Goal: Communication & Community: Share content

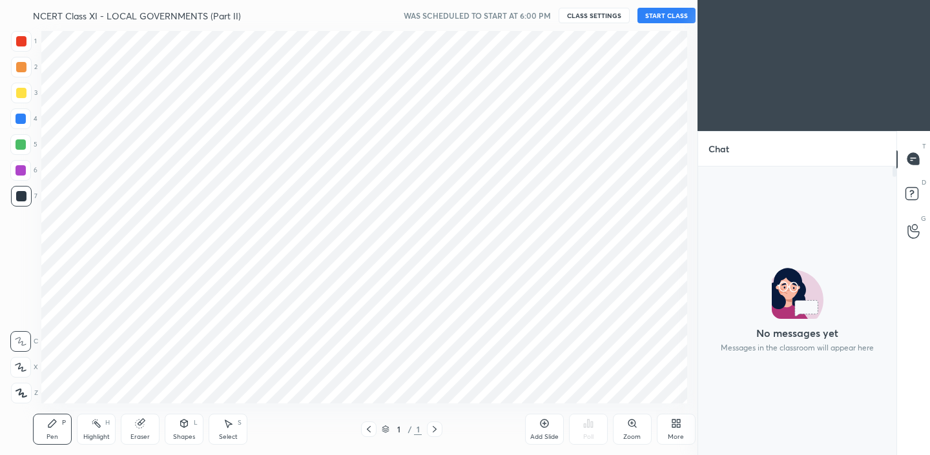
scroll to position [64221, 63948]
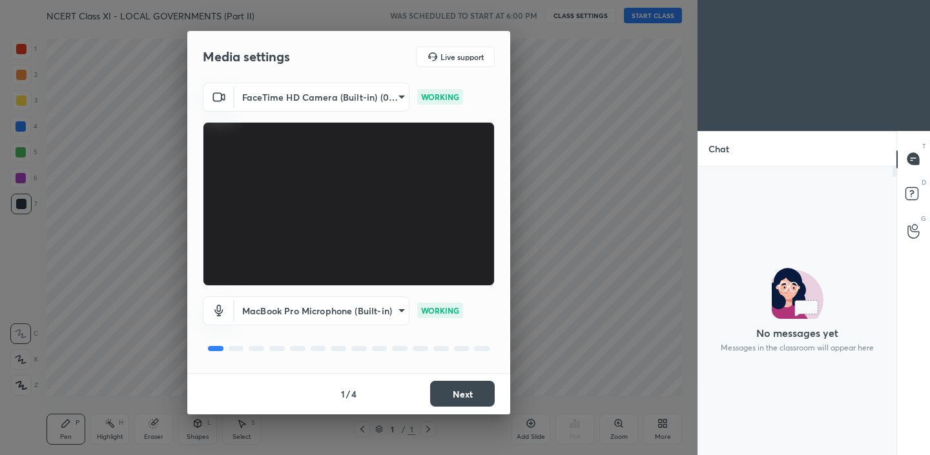
click at [471, 394] on button "Next" at bounding box center [462, 394] width 65 height 26
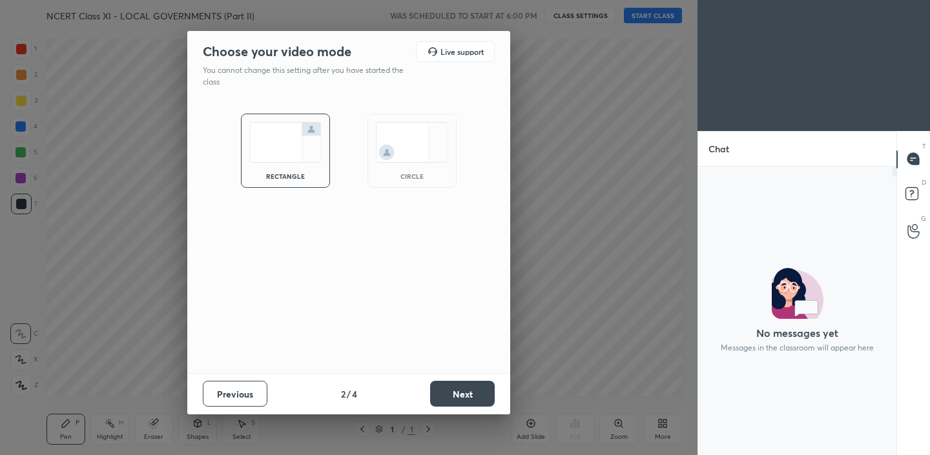
click at [394, 134] on img at bounding box center [412, 142] width 72 height 41
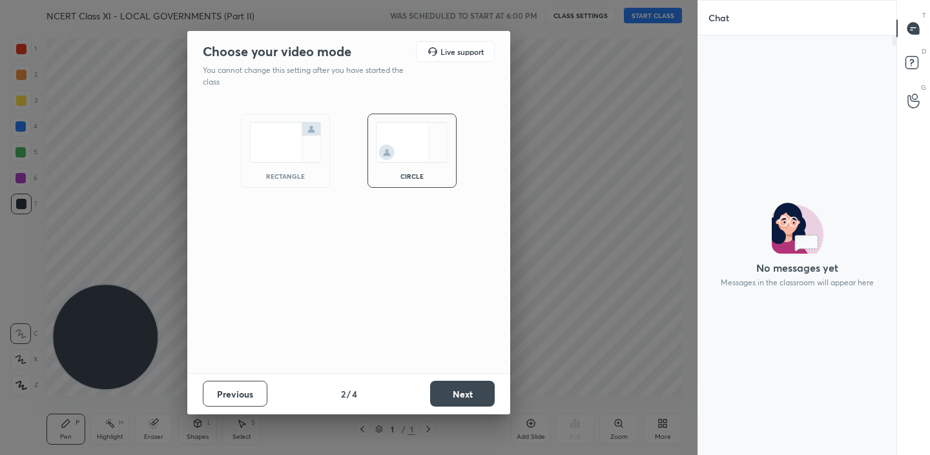
scroll to position [416, 194]
click at [473, 401] on button "Next" at bounding box center [462, 394] width 65 height 26
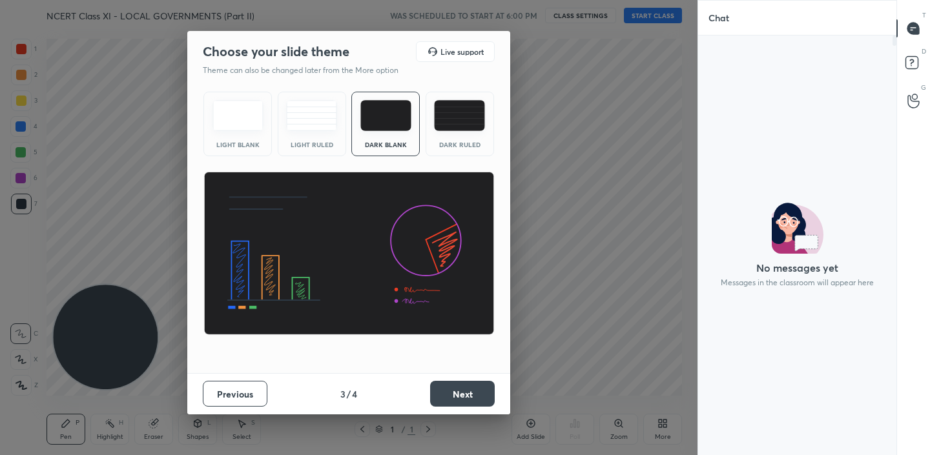
click at [461, 393] on button "Next" at bounding box center [462, 394] width 65 height 26
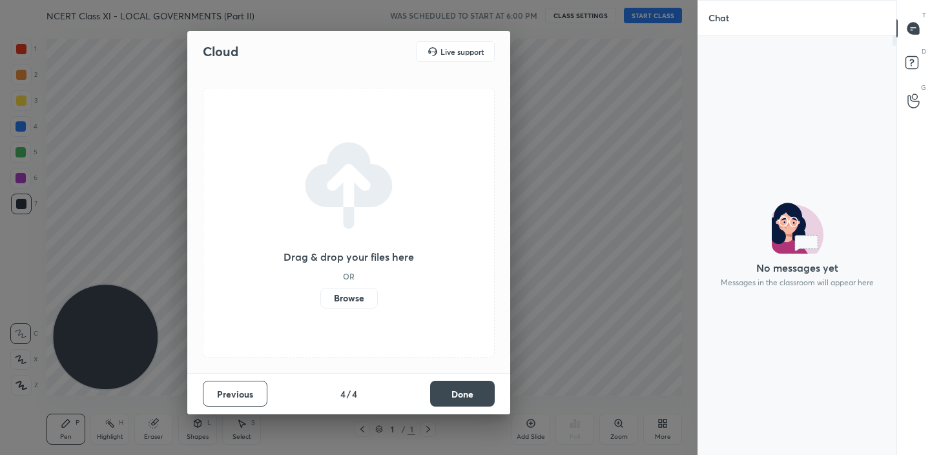
click at [461, 393] on button "Done" at bounding box center [462, 394] width 65 height 26
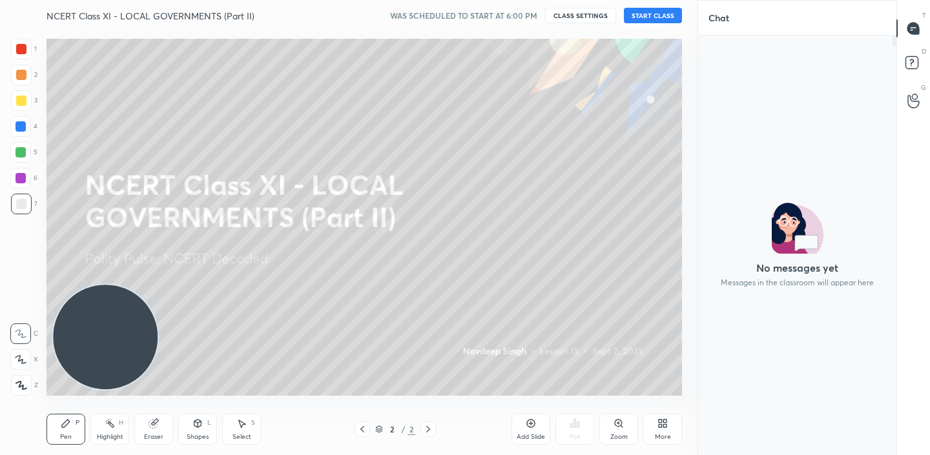
click at [647, 26] on div "NCERT Class XI - LOCAL GOVERNMENTS (Part II) WAS SCHEDULED TO START AT 6:00 PM …" at bounding box center [365, 15] width 636 height 31
click at [649, 17] on button "START CLASS" at bounding box center [653, 16] width 58 height 16
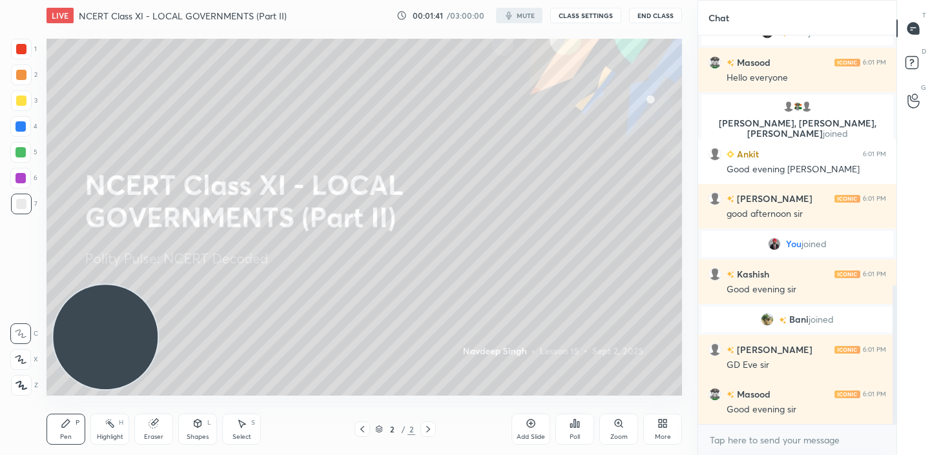
scroll to position [698, 0]
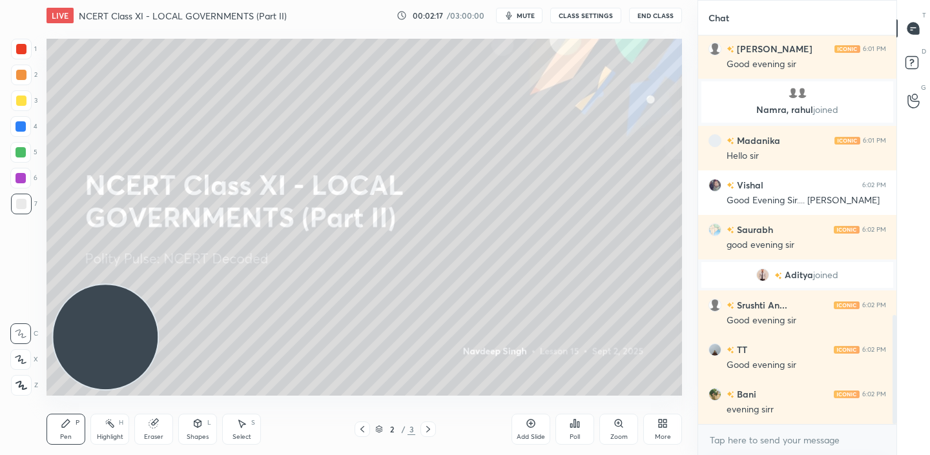
scroll to position [1038, 0]
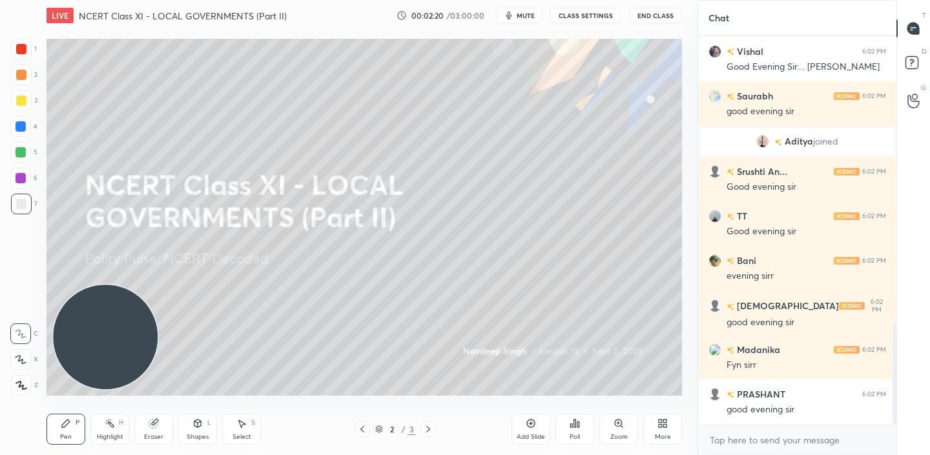
click at [525, 428] on div "Add Slide" at bounding box center [531, 429] width 39 height 31
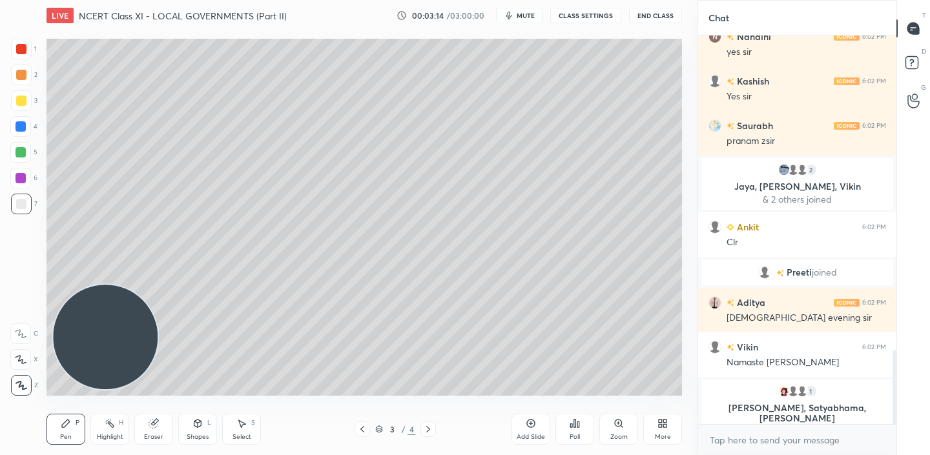
scroll to position [1654, 0]
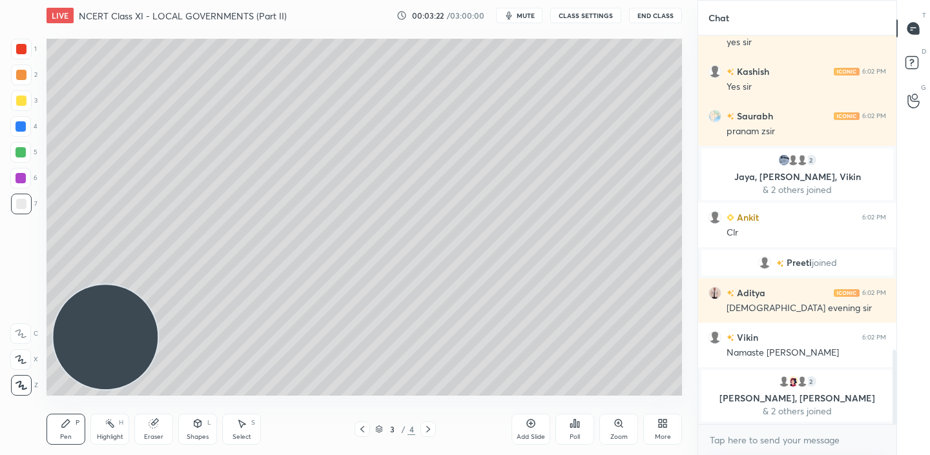
click at [533, 422] on icon at bounding box center [531, 424] width 10 height 10
click at [749, 445] on textarea at bounding box center [798, 440] width 178 height 21
type textarea "x"
click at [749, 445] on textarea at bounding box center [798, 440] width 178 height 21
paste textarea "Telegram link https://t.me/navdeep_polity"
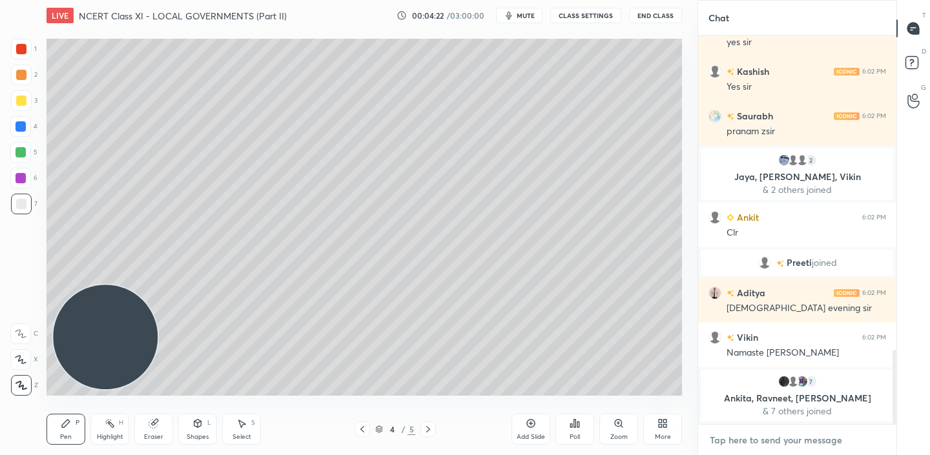
type textarea "Telegram link https://t.me/navdeep_polity"
type textarea "x"
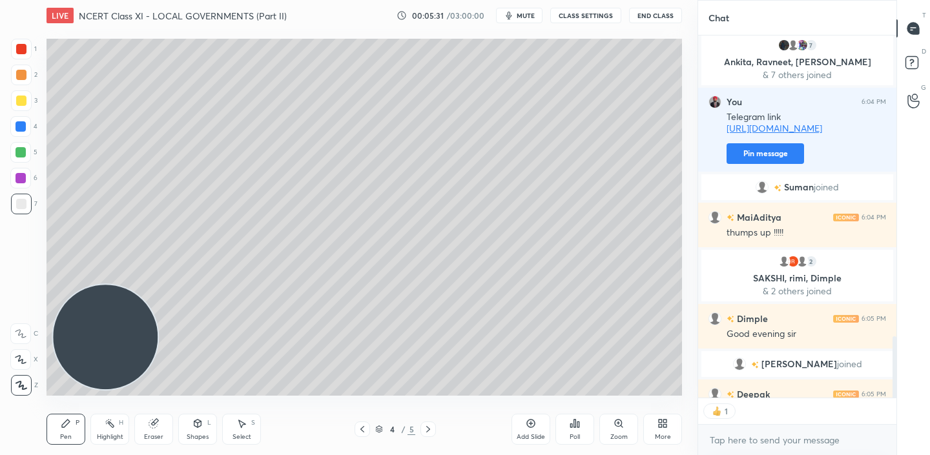
scroll to position [5, 5]
click at [532, 431] on div "Add Slide" at bounding box center [531, 429] width 39 height 31
click at [19, 100] on div at bounding box center [21, 101] width 10 height 10
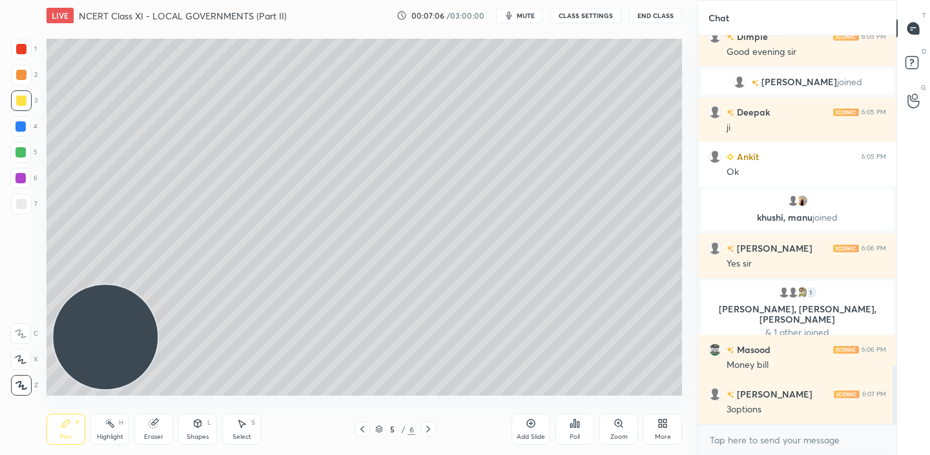
scroll to position [2185, 0]
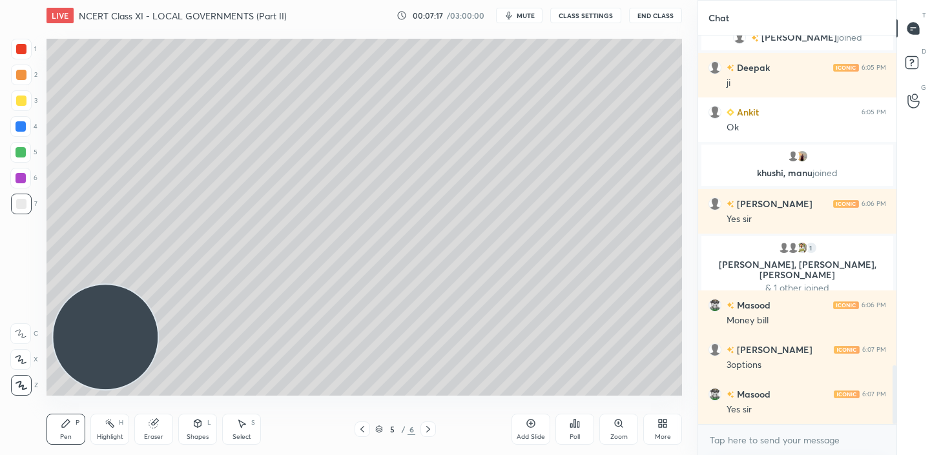
click at [541, 426] on div "Add Slide" at bounding box center [531, 429] width 39 height 31
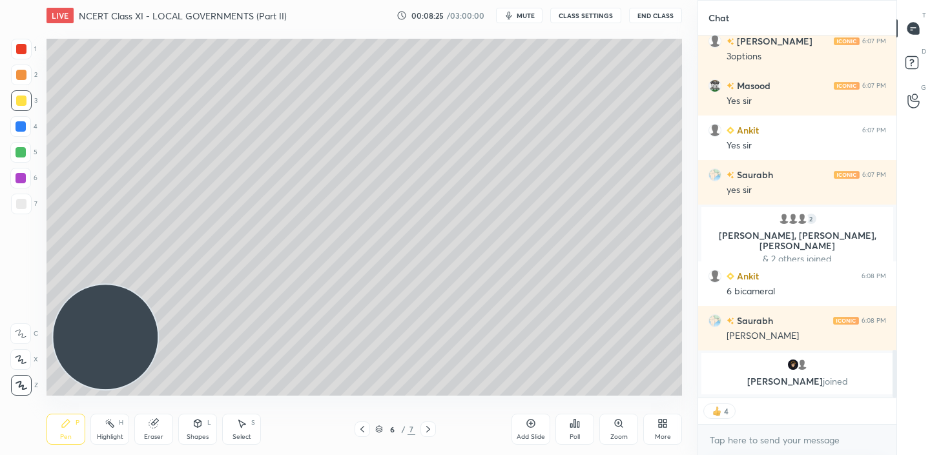
scroll to position [2370, 0]
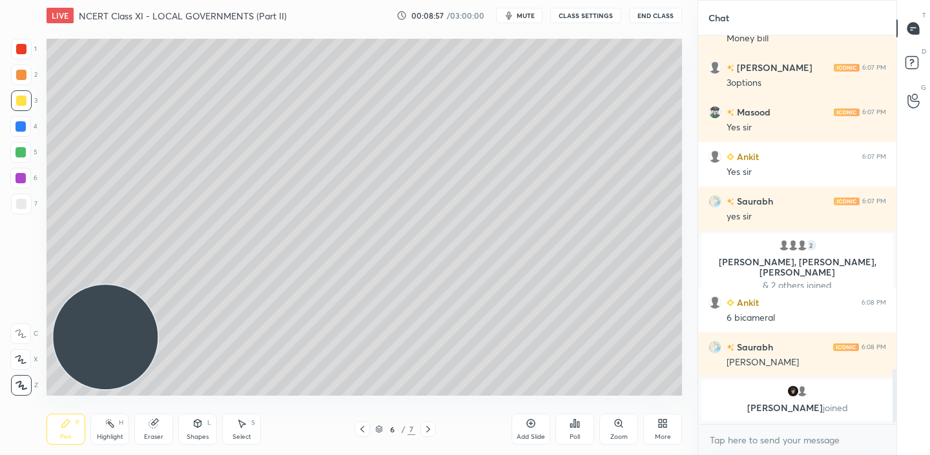
click at [521, 434] on div "Add Slide" at bounding box center [531, 437] width 28 height 6
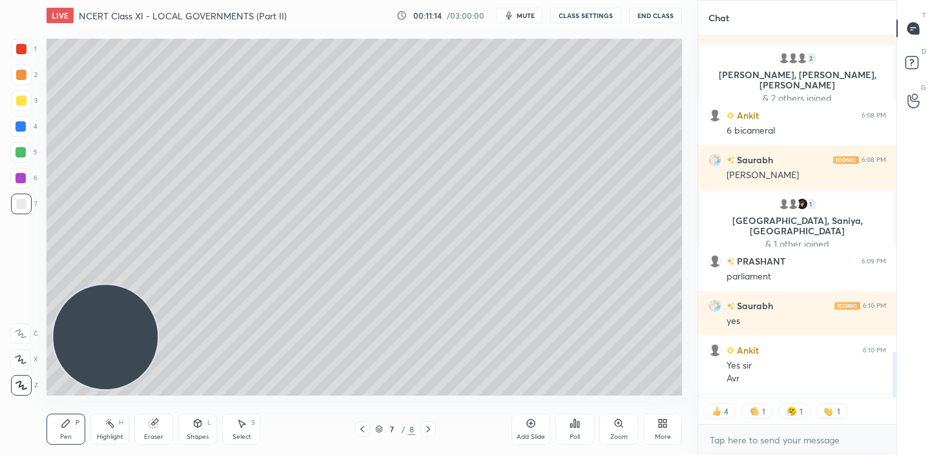
scroll to position [2511, 0]
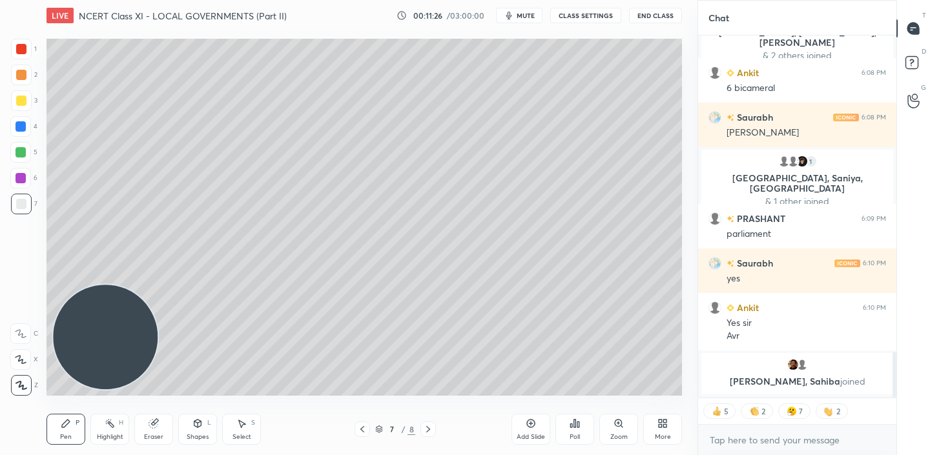
click at [535, 425] on icon at bounding box center [531, 424] width 10 height 10
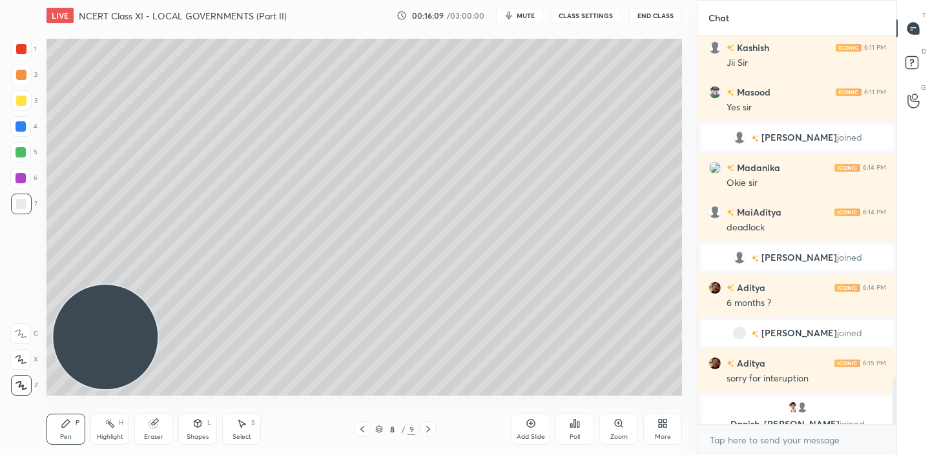
scroll to position [2847, 0]
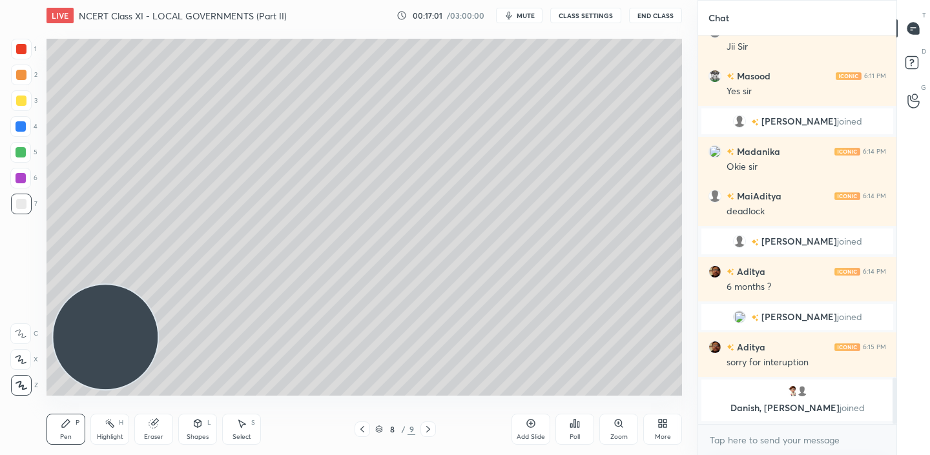
click at [521, 427] on div "Add Slide" at bounding box center [531, 429] width 39 height 31
click at [530, 424] on icon at bounding box center [531, 424] width 4 height 4
click at [530, 422] on icon at bounding box center [531, 424] width 4 height 4
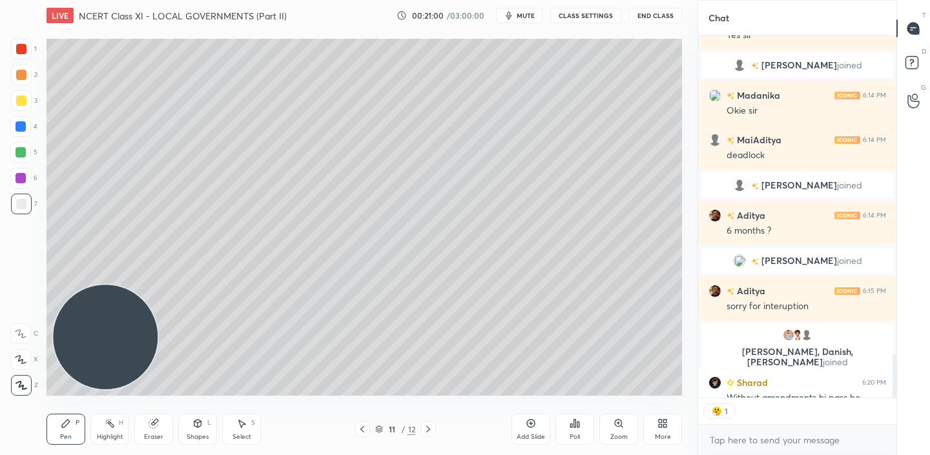
scroll to position [5, 5]
click at [358, 431] on icon at bounding box center [362, 429] width 10 height 10
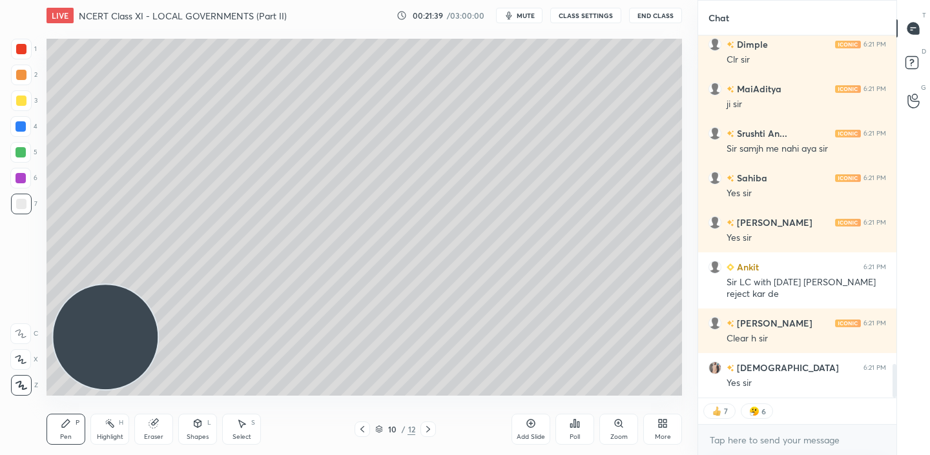
scroll to position [3553, 0]
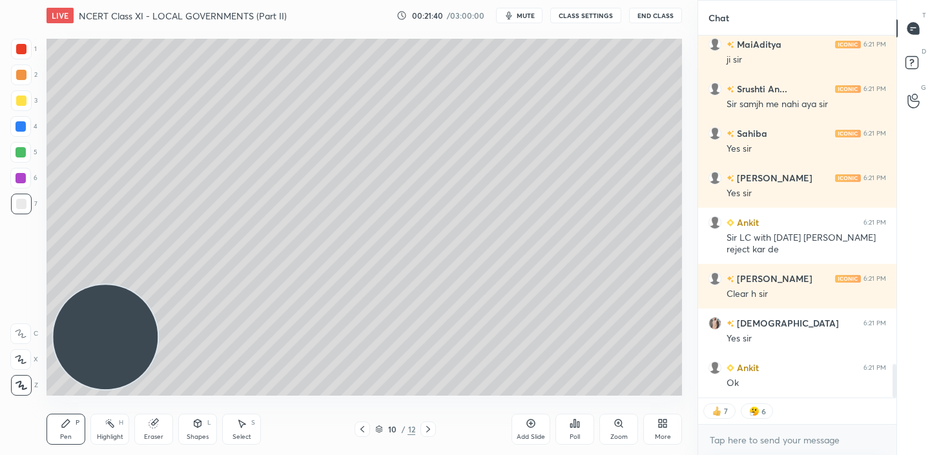
click at [431, 431] on icon at bounding box center [428, 429] width 10 height 10
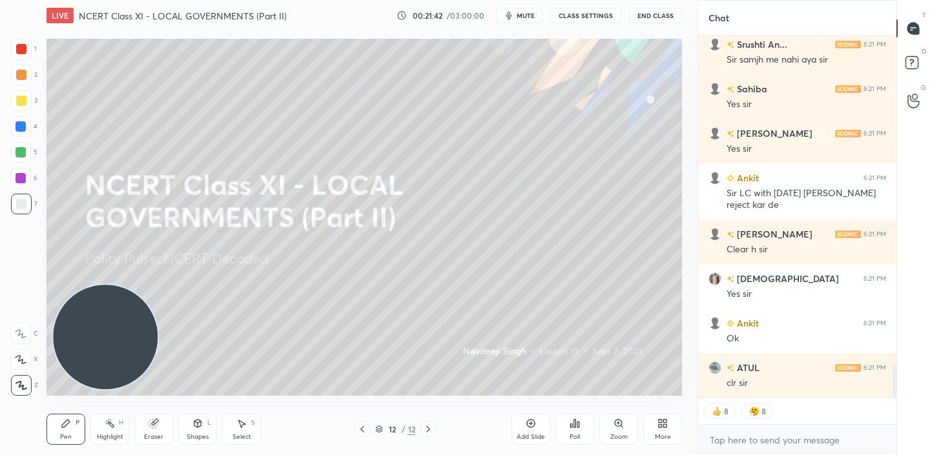
scroll to position [3653, 0]
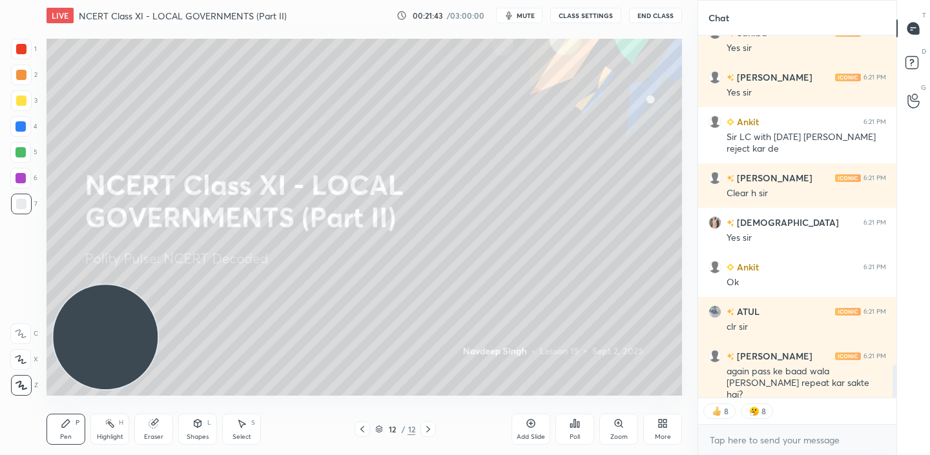
click at [363, 428] on icon at bounding box center [362, 429] width 10 height 10
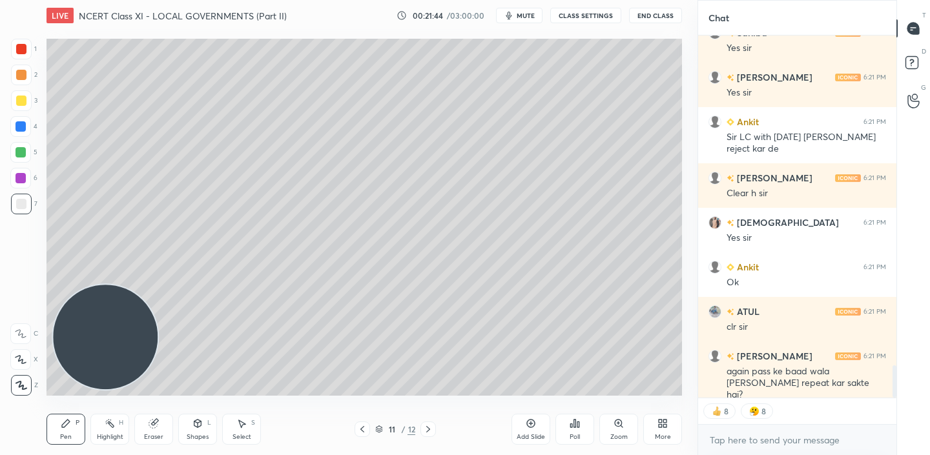
scroll to position [3666, 0]
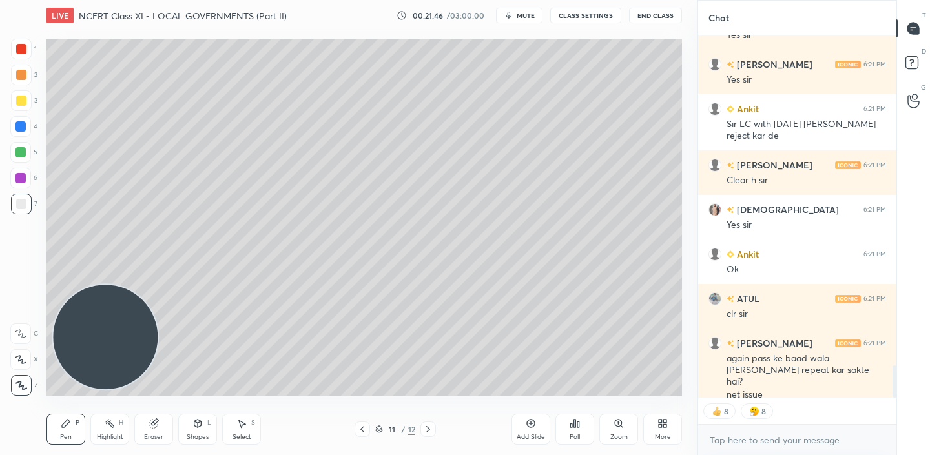
click at [528, 425] on icon at bounding box center [531, 424] width 10 height 10
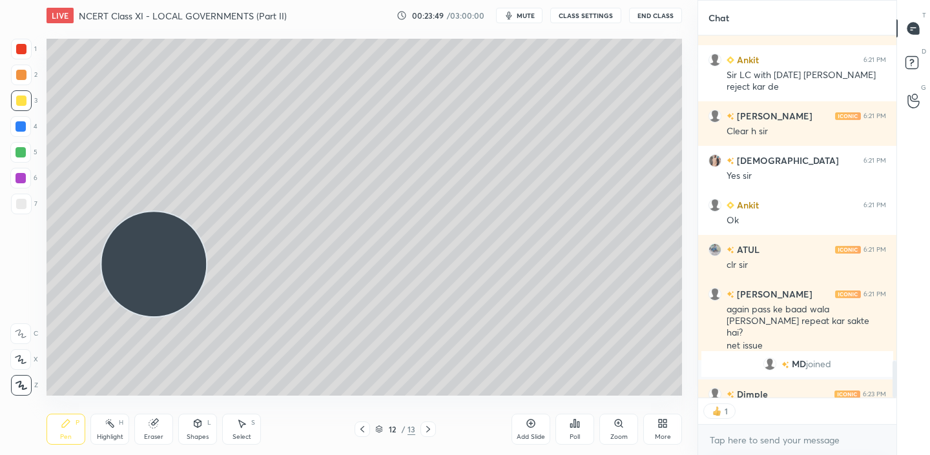
scroll to position [5, 5]
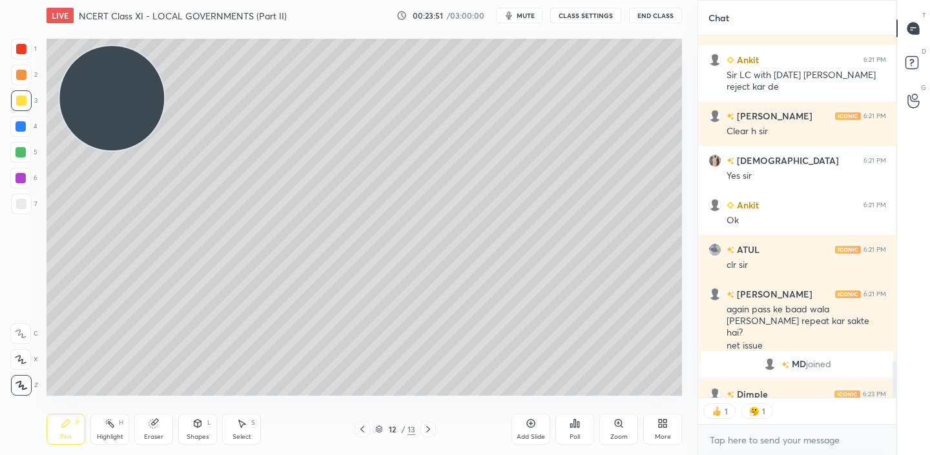
drag, startPoint x: 134, startPoint y: 352, endPoint x: 140, endPoint y: 113, distance: 239.1
click at [140, 113] on video at bounding box center [111, 98] width 105 height 105
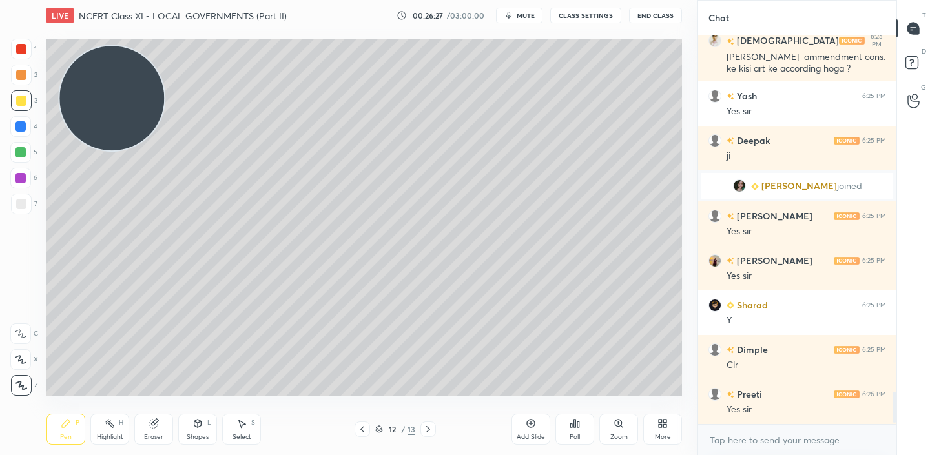
scroll to position [4339, 0]
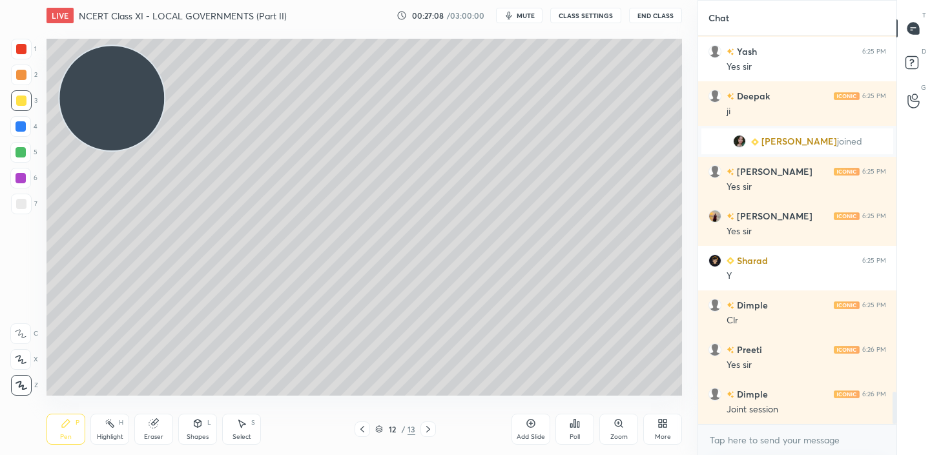
click at [526, 422] on icon at bounding box center [531, 424] width 10 height 10
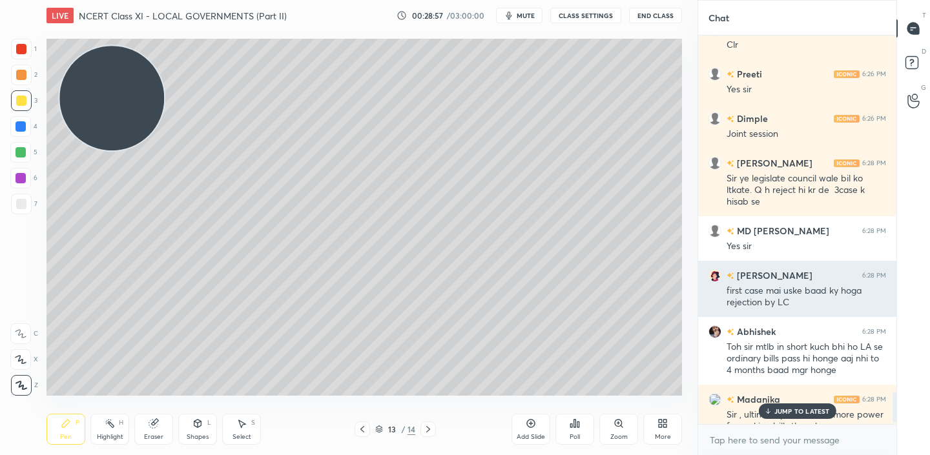
scroll to position [4613, 0]
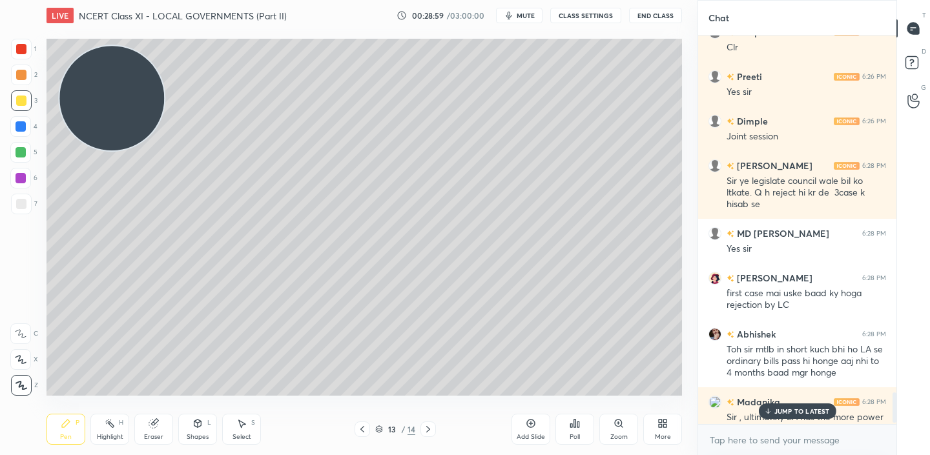
click at [364, 431] on icon at bounding box center [362, 429] width 10 height 10
click at [431, 428] on icon at bounding box center [428, 429] width 10 height 10
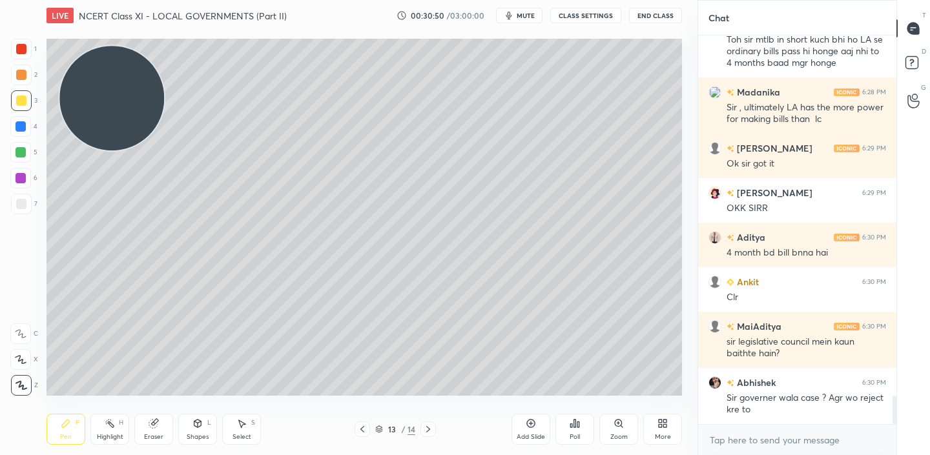
scroll to position [4967, 0]
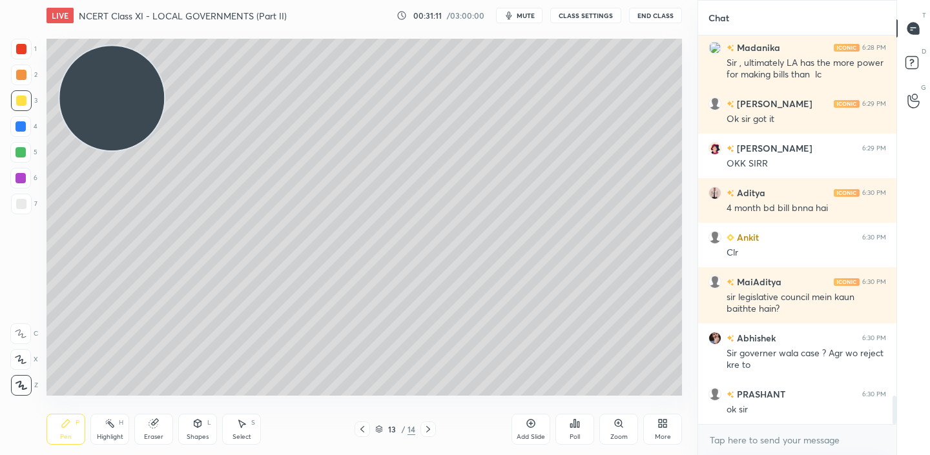
click at [528, 423] on icon at bounding box center [531, 424] width 10 height 10
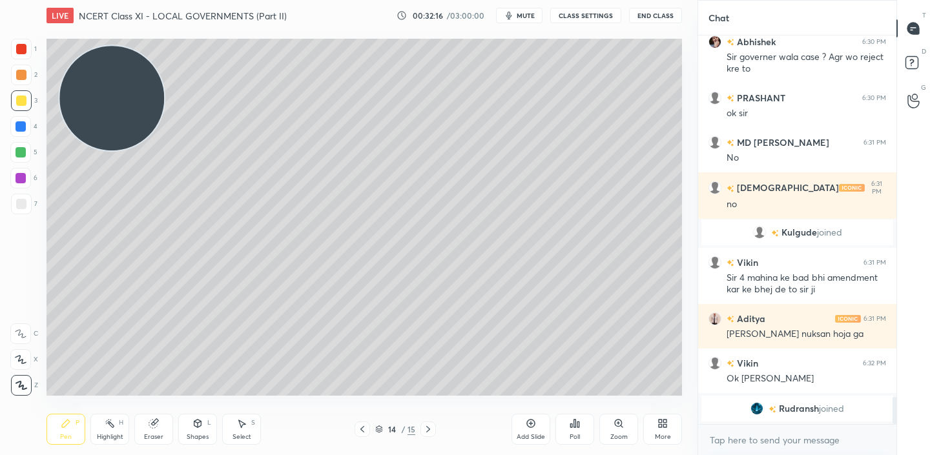
scroll to position [5033, 0]
click at [362, 430] on icon at bounding box center [362, 429] width 10 height 10
click at [428, 428] on icon at bounding box center [428, 429] width 4 height 6
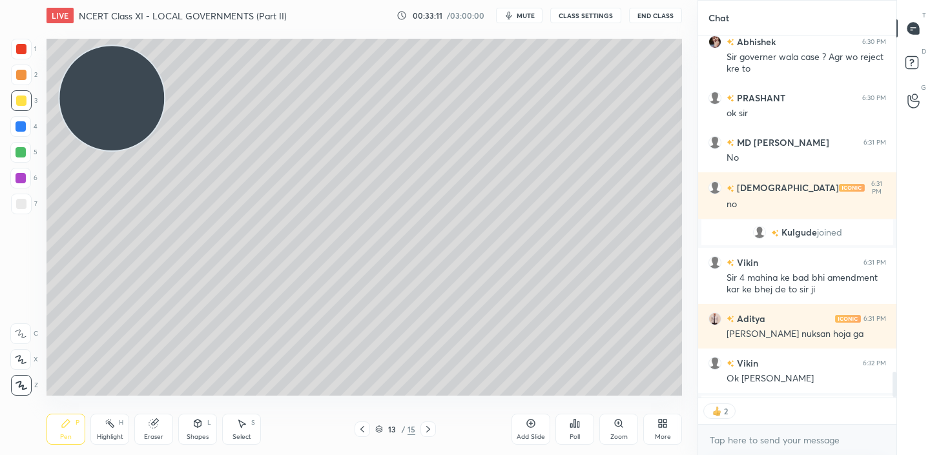
click at [428, 428] on icon at bounding box center [428, 429] width 4 height 6
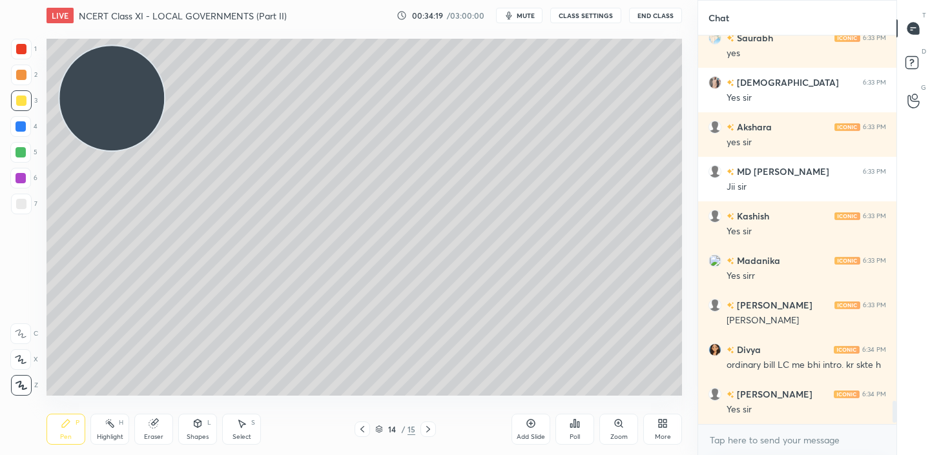
scroll to position [5, 5]
click at [532, 437] on div "Add Slide" at bounding box center [531, 437] width 28 height 6
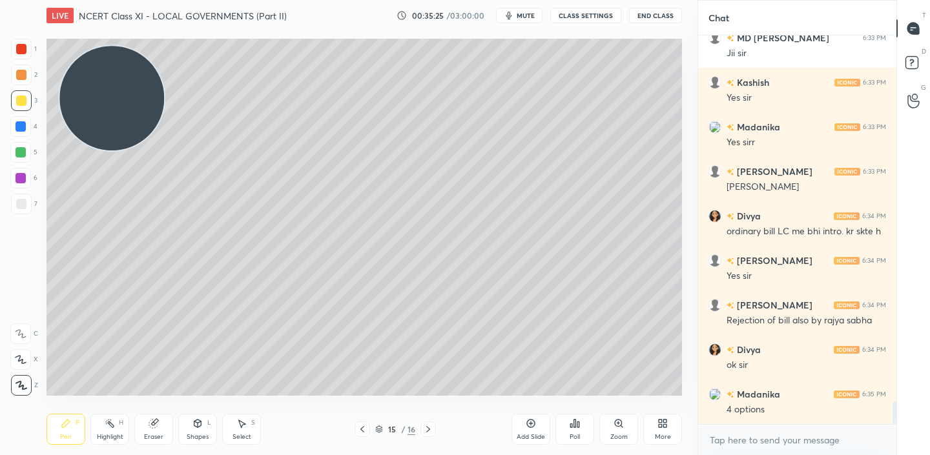
scroll to position [6253, 0]
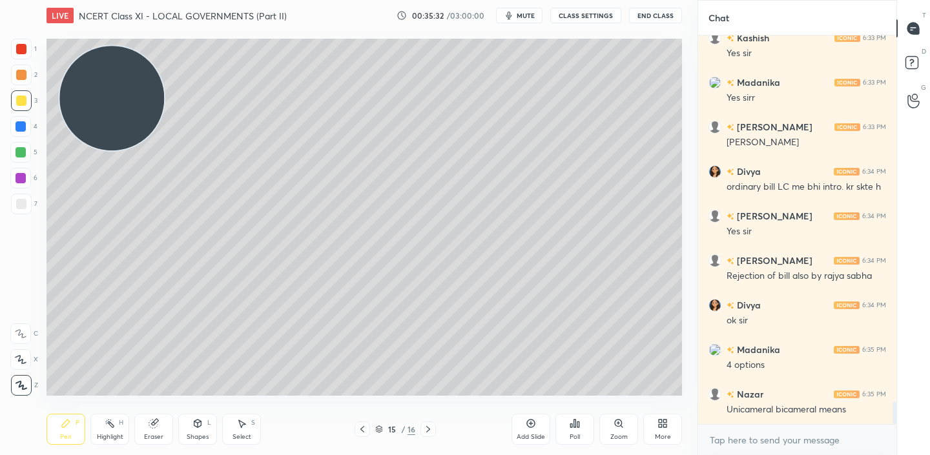
click at [17, 193] on div "6" at bounding box center [23, 181] width 27 height 26
click at [23, 209] on div at bounding box center [21, 204] width 10 height 10
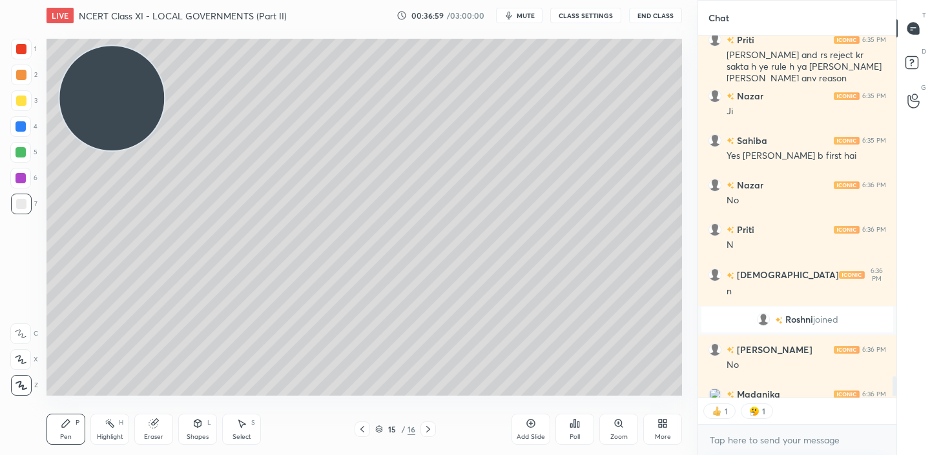
scroll to position [6228, 0]
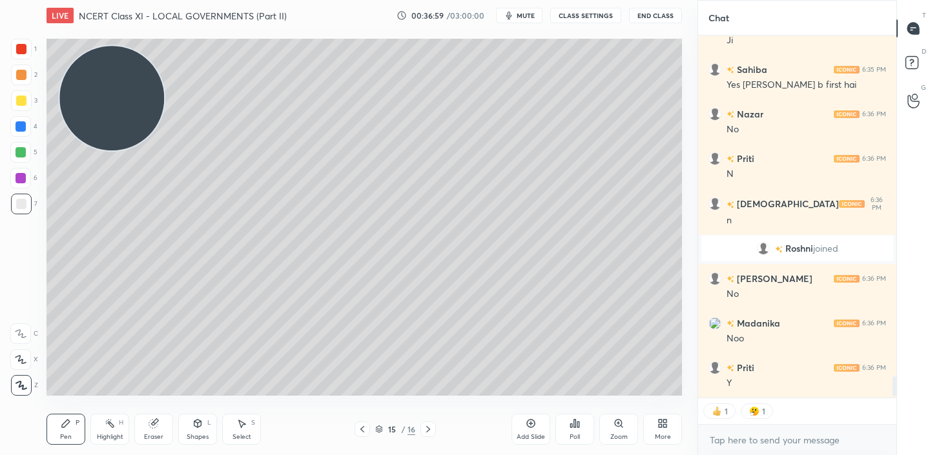
click at [428, 435] on div at bounding box center [429, 430] width 16 height 16
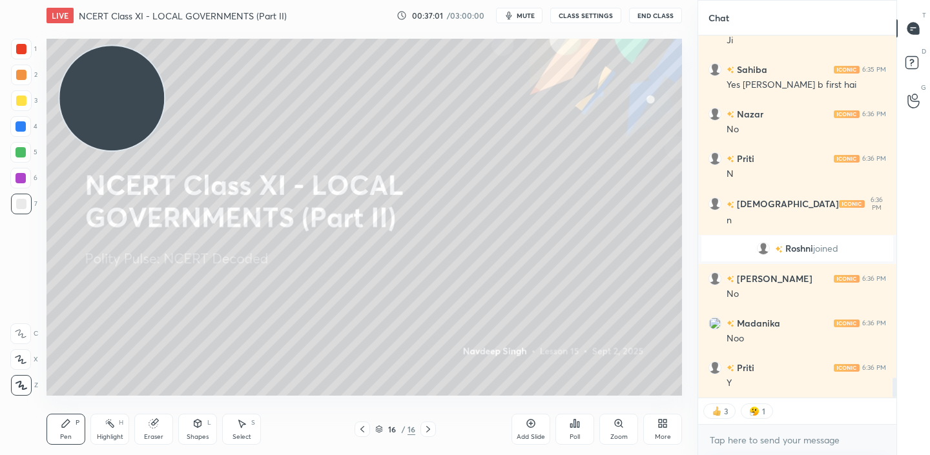
click at [364, 430] on icon at bounding box center [362, 429] width 10 height 10
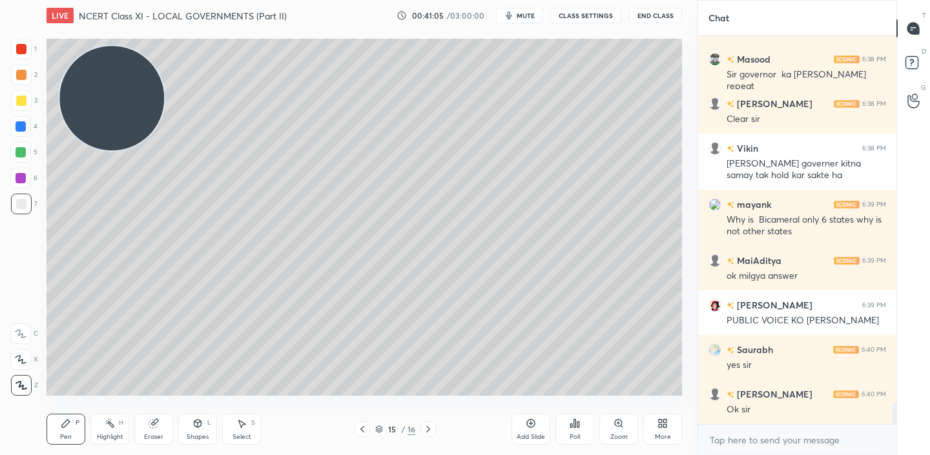
scroll to position [6765, 0]
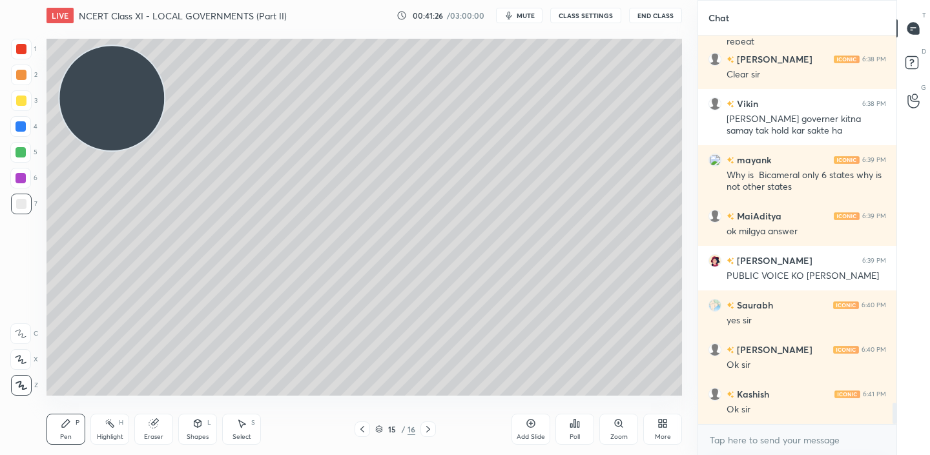
click at [525, 431] on div "Add Slide" at bounding box center [531, 429] width 39 height 31
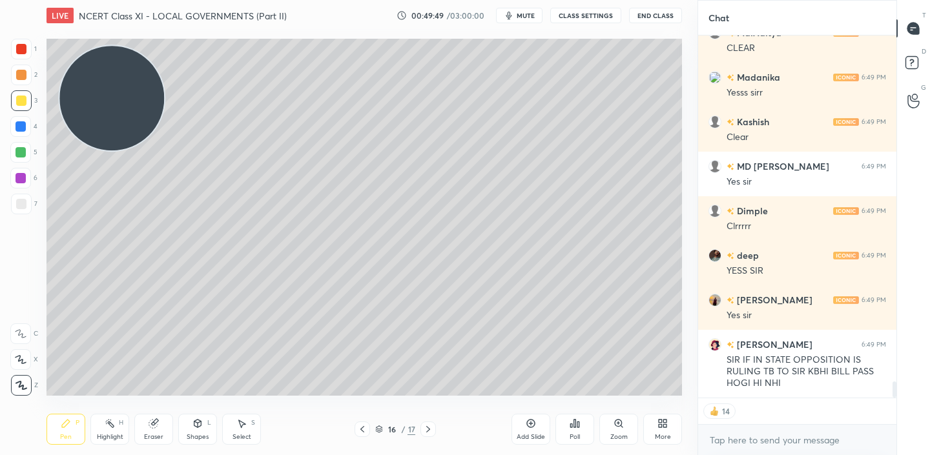
scroll to position [7894, 0]
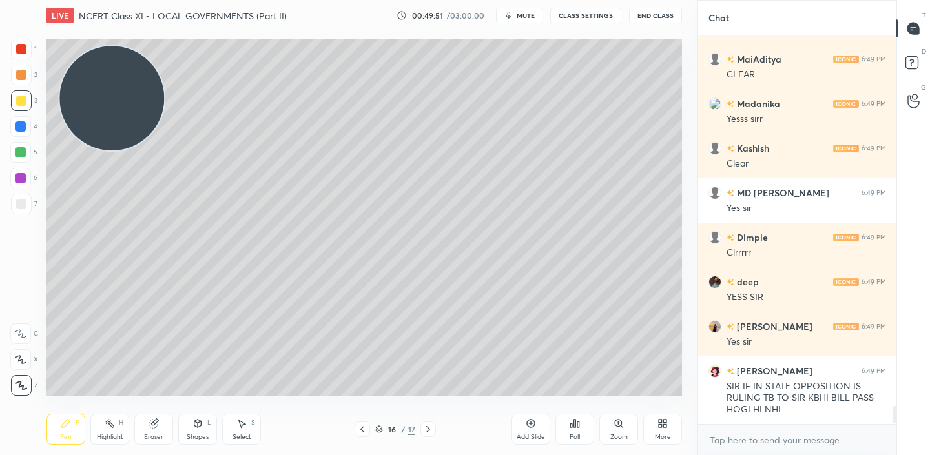
click at [358, 430] on icon at bounding box center [362, 429] width 10 height 10
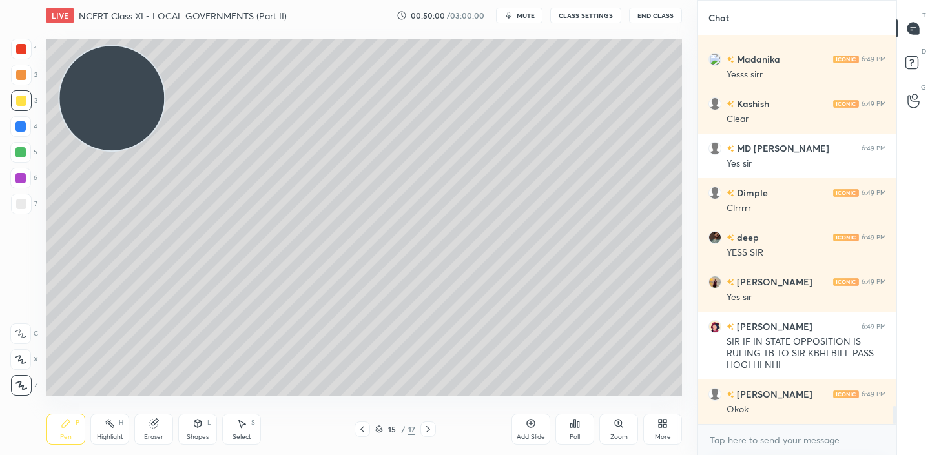
click at [364, 428] on icon at bounding box center [362, 429] width 10 height 10
click at [430, 432] on icon at bounding box center [428, 429] width 10 height 10
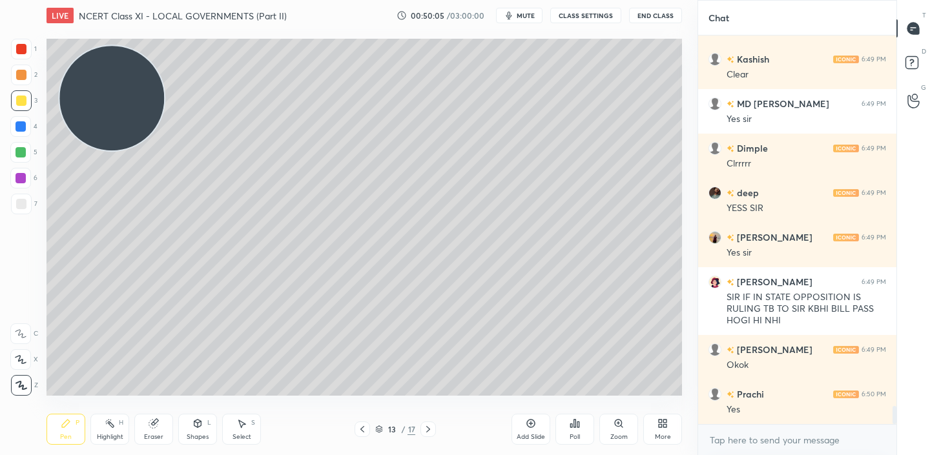
scroll to position [8028, 0]
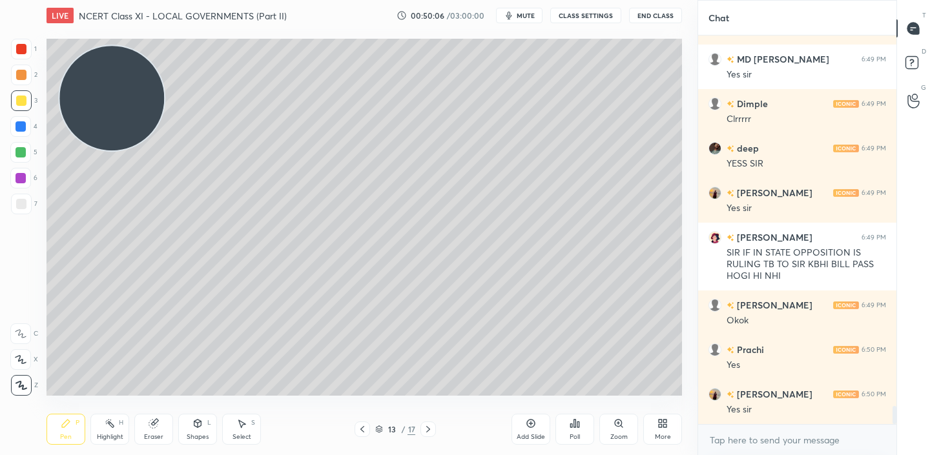
click at [430, 432] on icon at bounding box center [428, 429] width 10 height 10
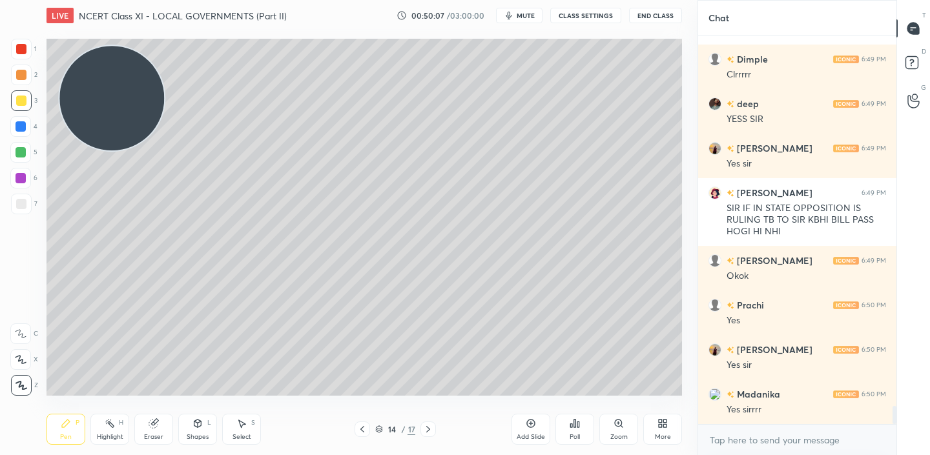
click at [430, 432] on icon at bounding box center [428, 429] width 10 height 10
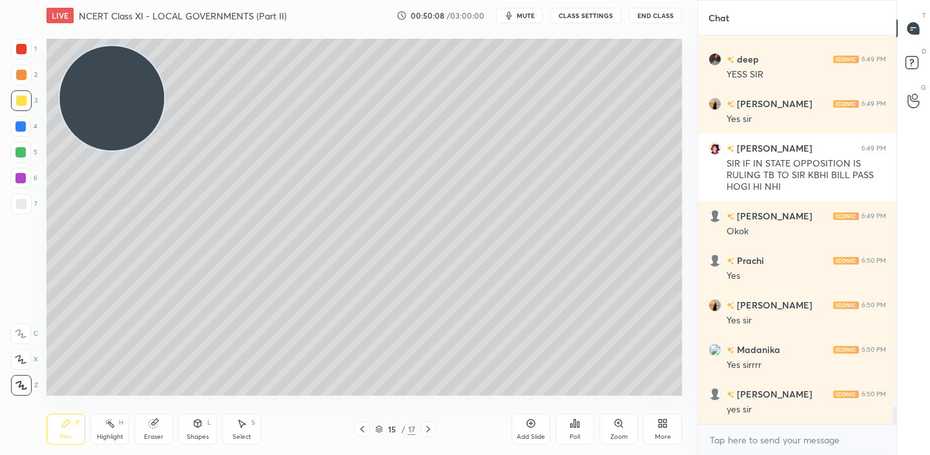
scroll to position [8161, 0]
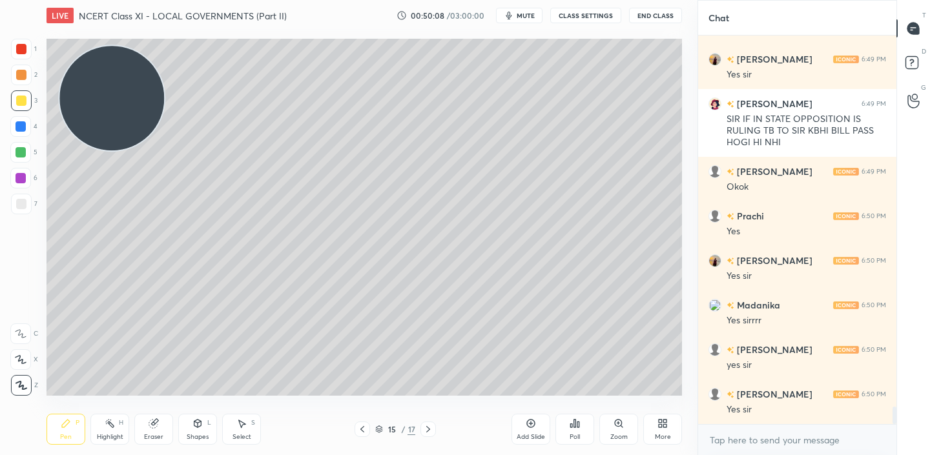
click at [430, 432] on icon at bounding box center [428, 429] width 10 height 10
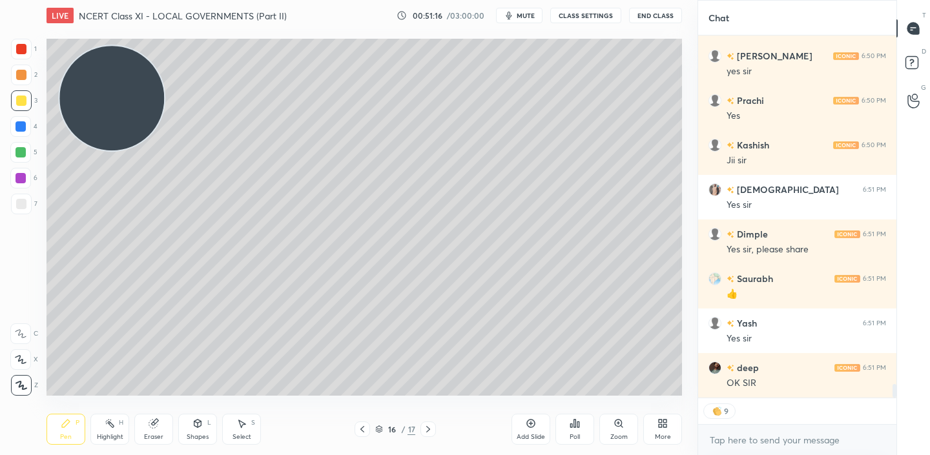
scroll to position [9135, 0]
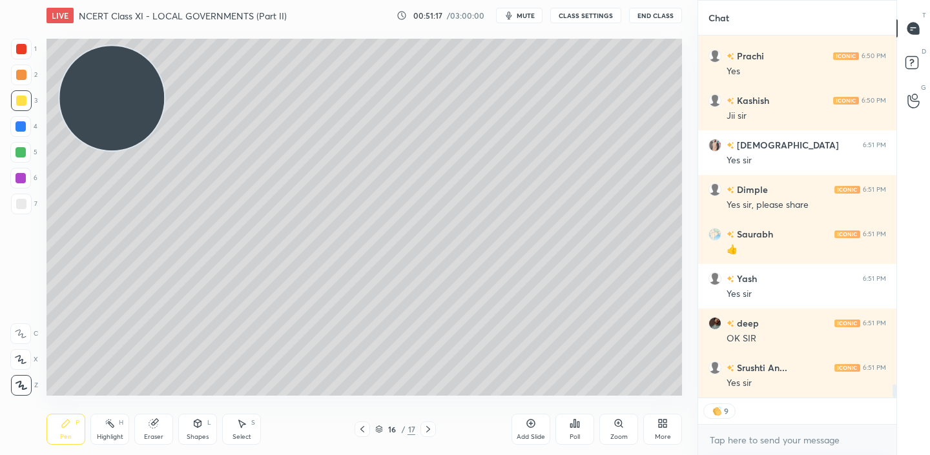
click at [539, 421] on div "Add Slide" at bounding box center [531, 429] width 39 height 31
click at [358, 429] on icon at bounding box center [362, 429] width 10 height 10
click at [430, 428] on icon at bounding box center [428, 429] width 10 height 10
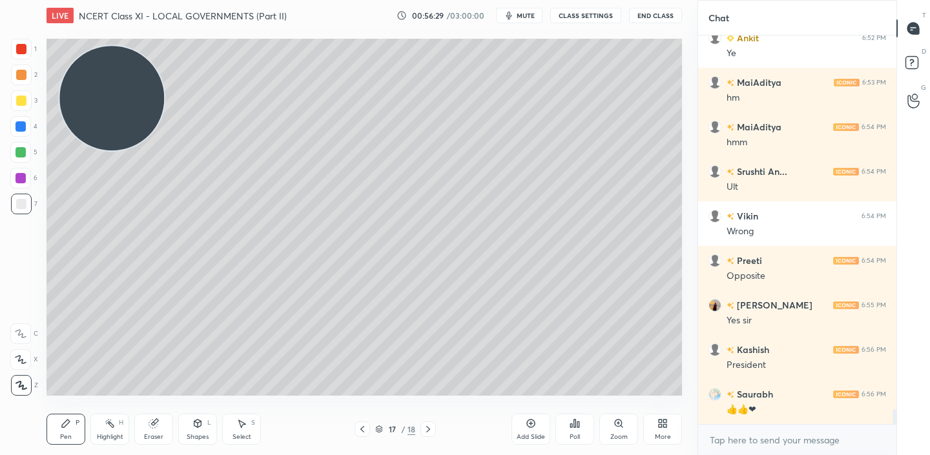
scroll to position [9644, 0]
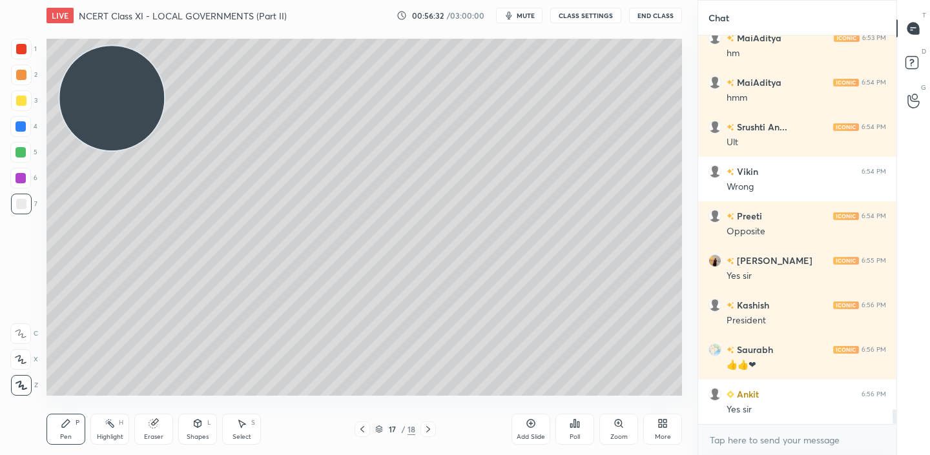
click at [530, 430] on div "Add Slide" at bounding box center [531, 429] width 39 height 31
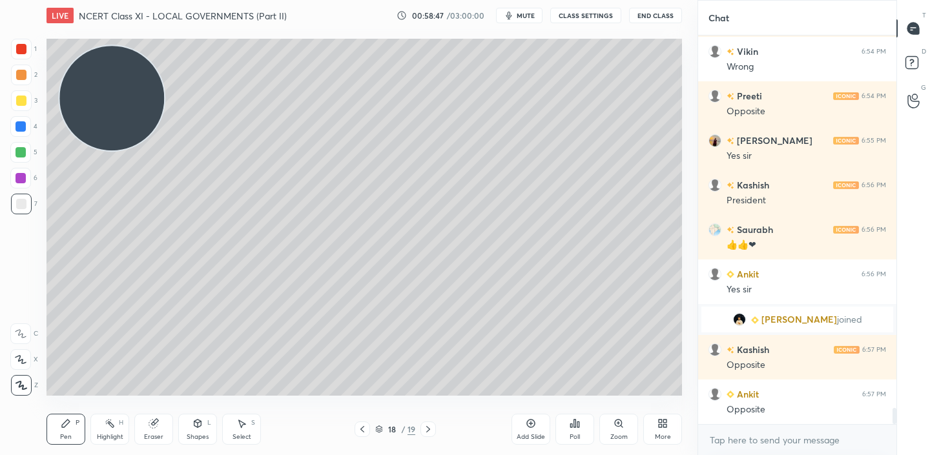
scroll to position [8903, 0]
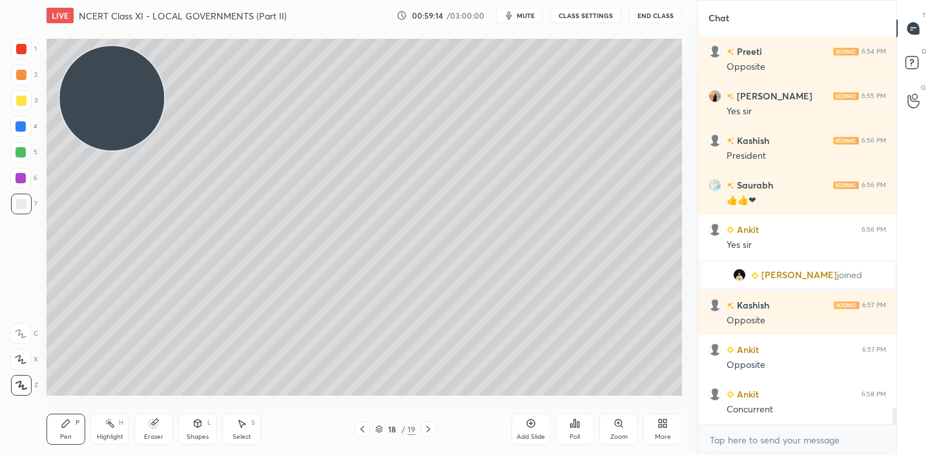
click at [357, 428] on icon at bounding box center [362, 429] width 10 height 10
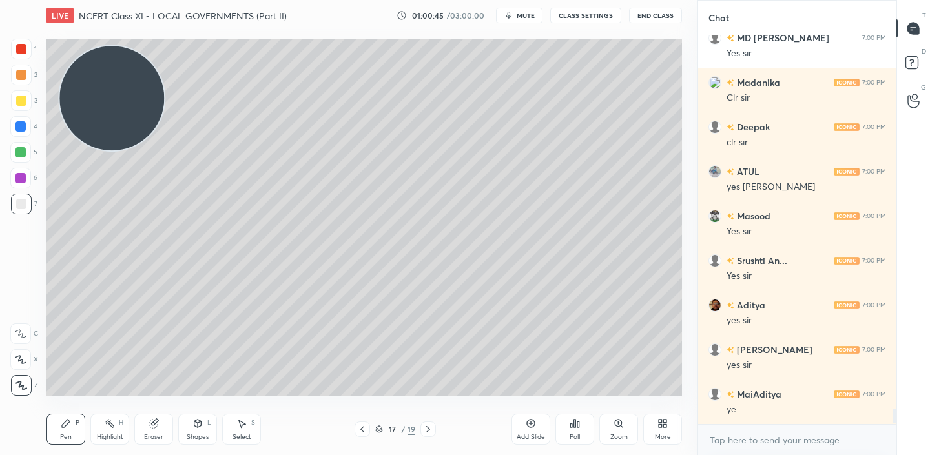
scroll to position [9572, 0]
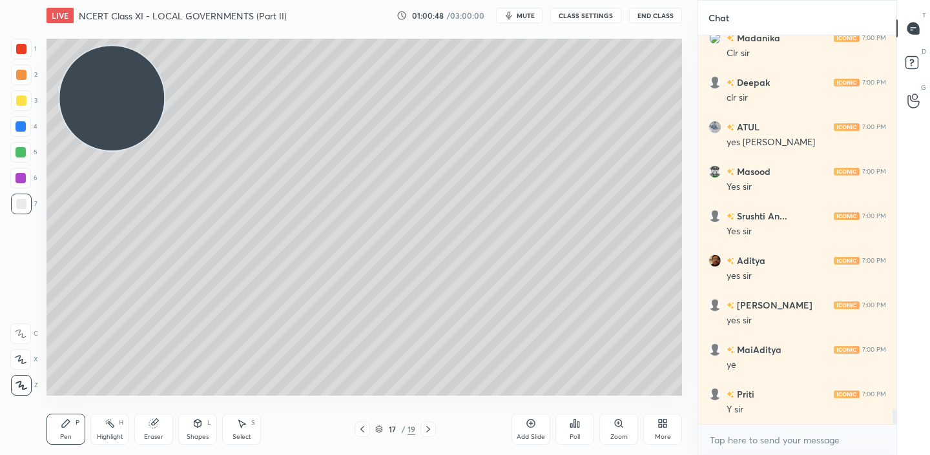
click at [424, 431] on icon at bounding box center [428, 429] width 10 height 10
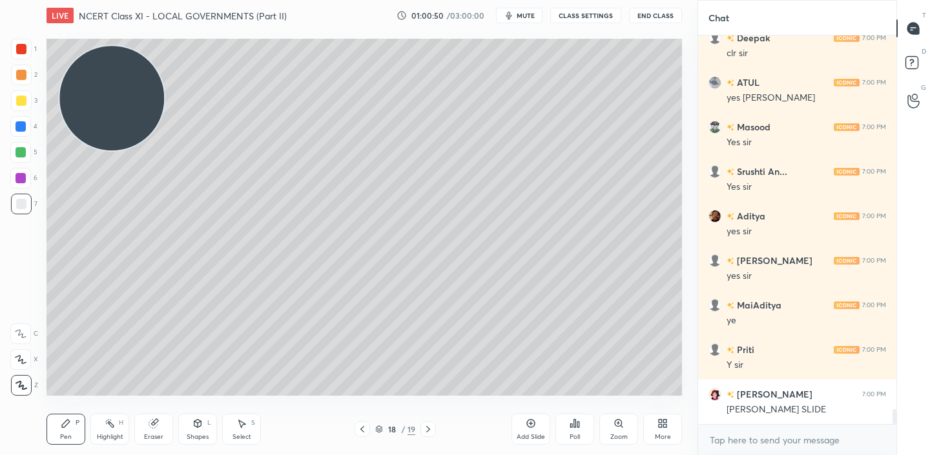
click at [424, 431] on icon at bounding box center [428, 429] width 10 height 10
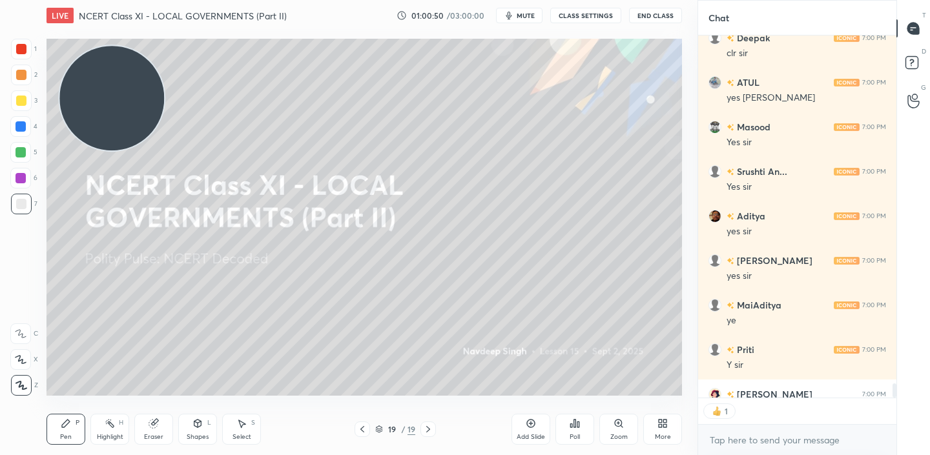
scroll to position [358, 194]
click at [537, 424] on div "Add Slide" at bounding box center [531, 429] width 39 height 31
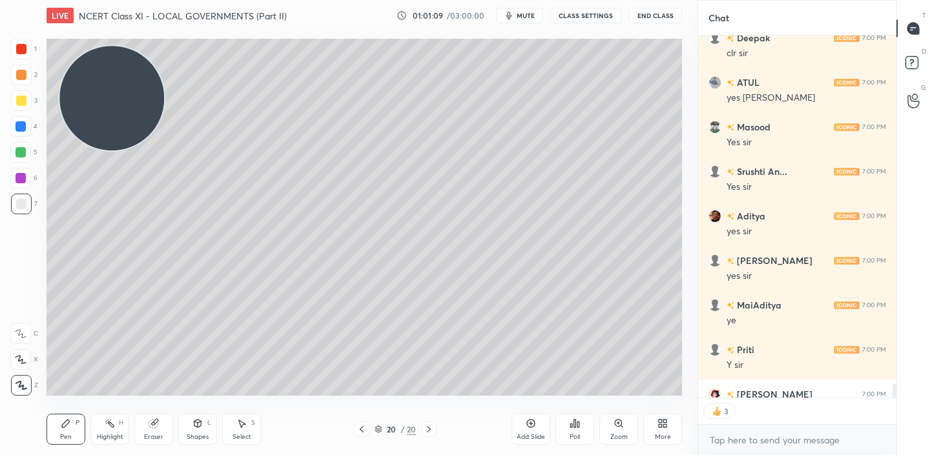
scroll to position [9687, 0]
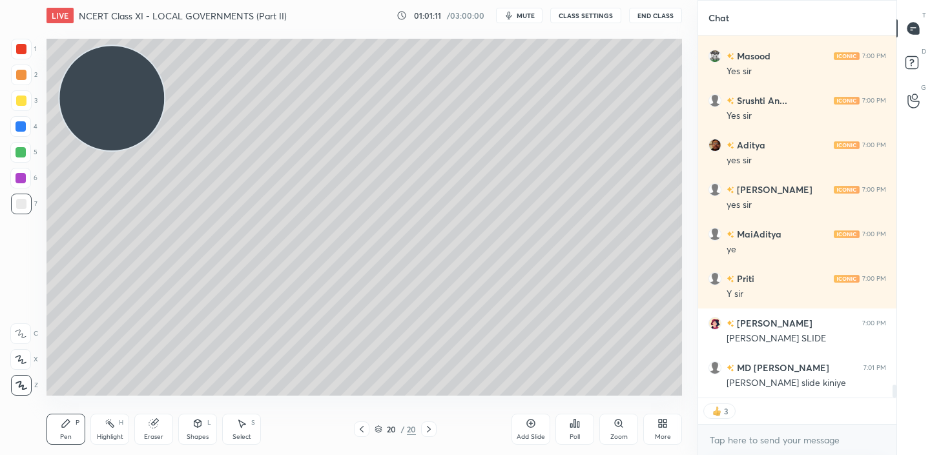
type textarea "x"
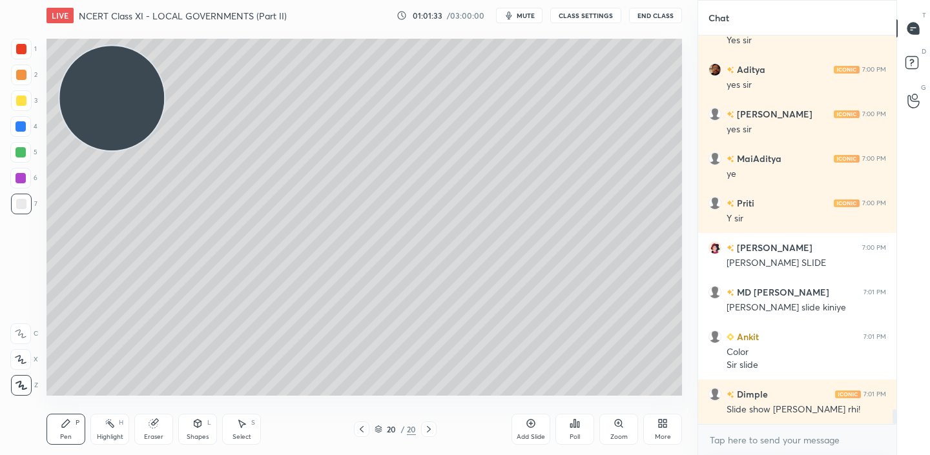
scroll to position [9807, 0]
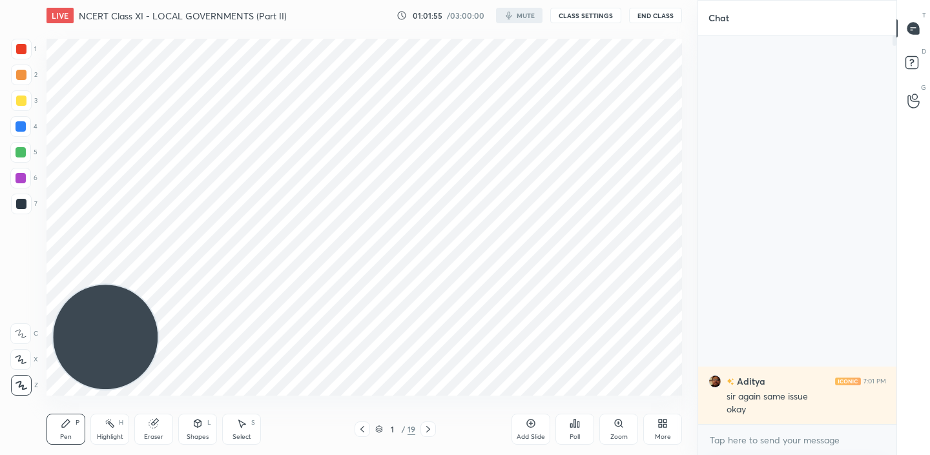
scroll to position [64221, 63948]
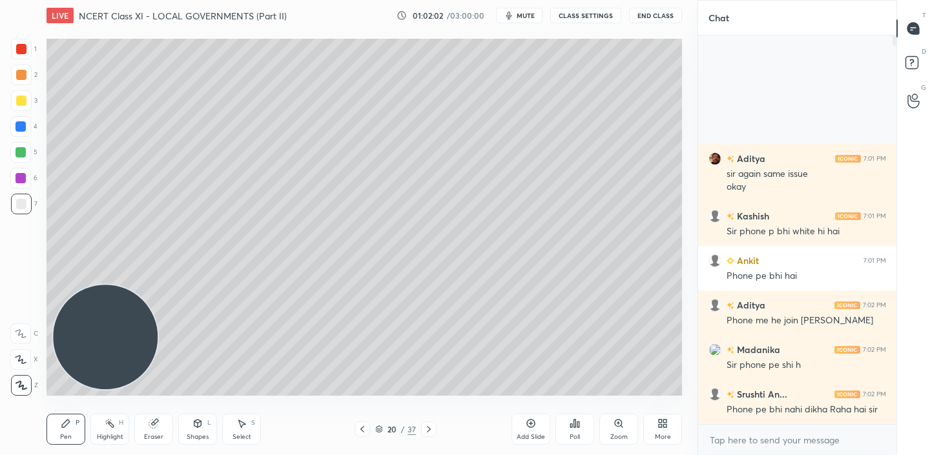
click at [528, 435] on div "Add Slide" at bounding box center [531, 437] width 28 height 6
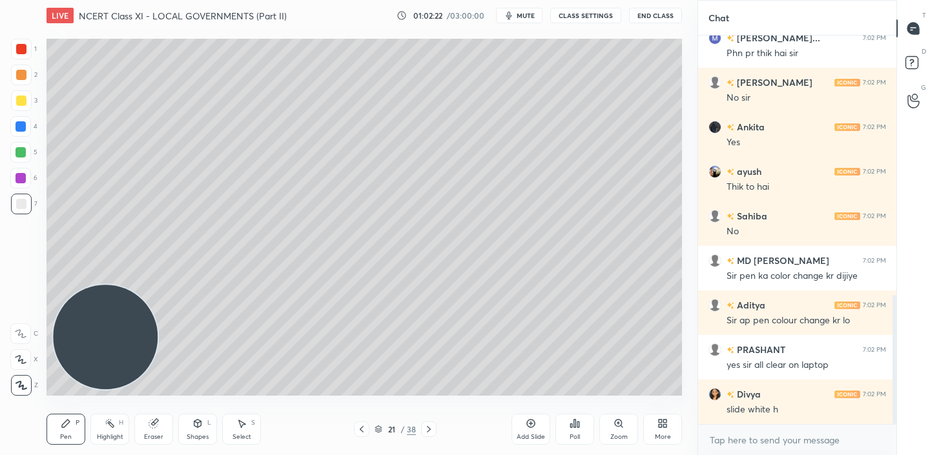
scroll to position [783, 0]
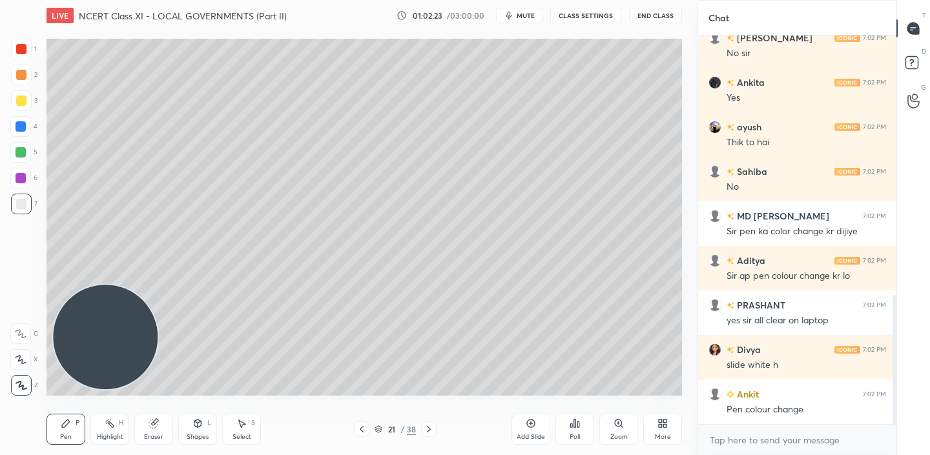
click at [21, 98] on div at bounding box center [21, 101] width 10 height 10
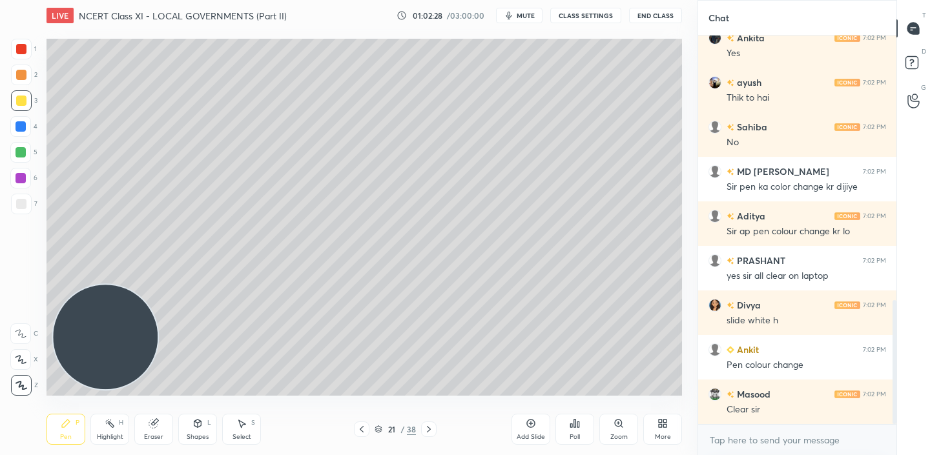
click at [527, 431] on div "Add Slide" at bounding box center [531, 429] width 39 height 31
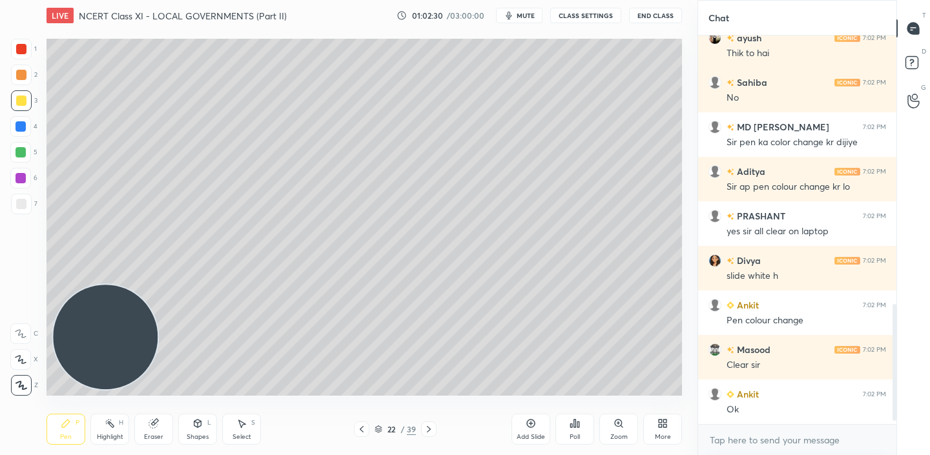
scroll to position [0, 0]
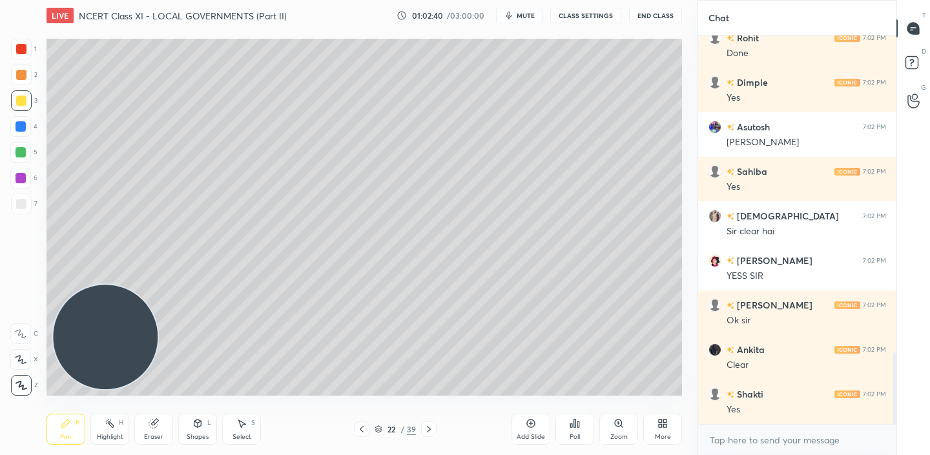
click at [540, 426] on div "Add Slide" at bounding box center [531, 429] width 39 height 31
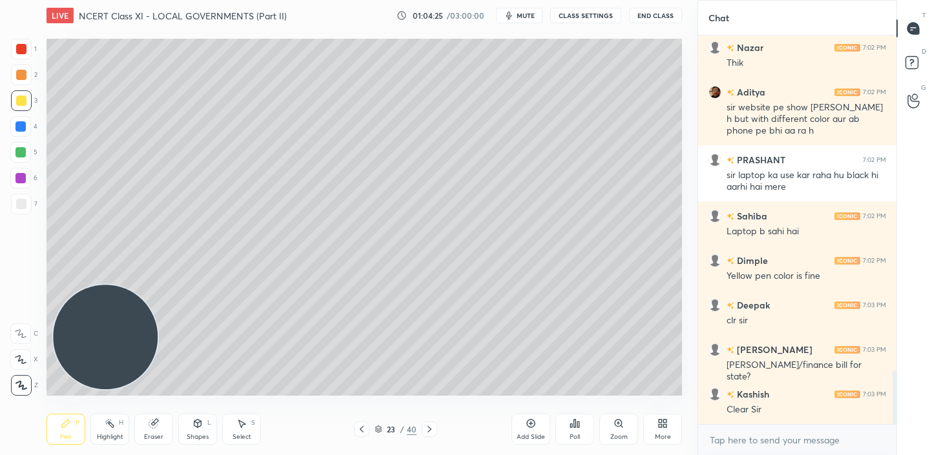
scroll to position [2434, 0]
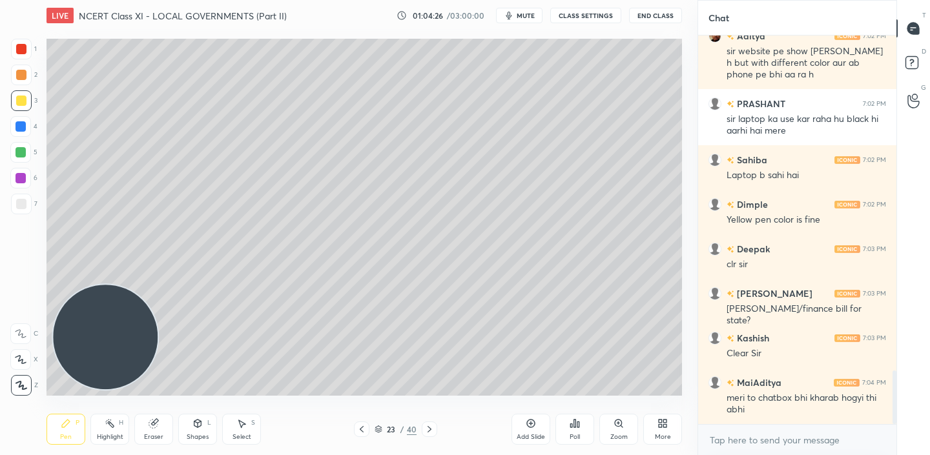
click at [530, 428] on icon at bounding box center [531, 424] width 10 height 10
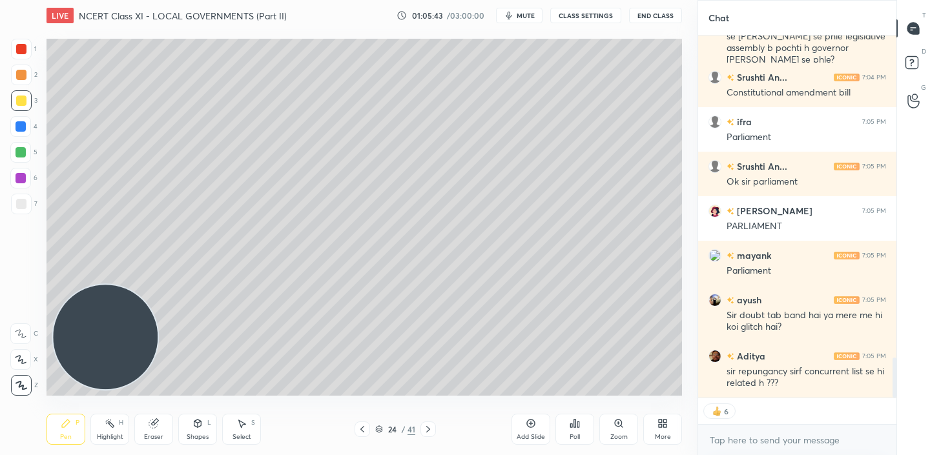
scroll to position [2920, 0]
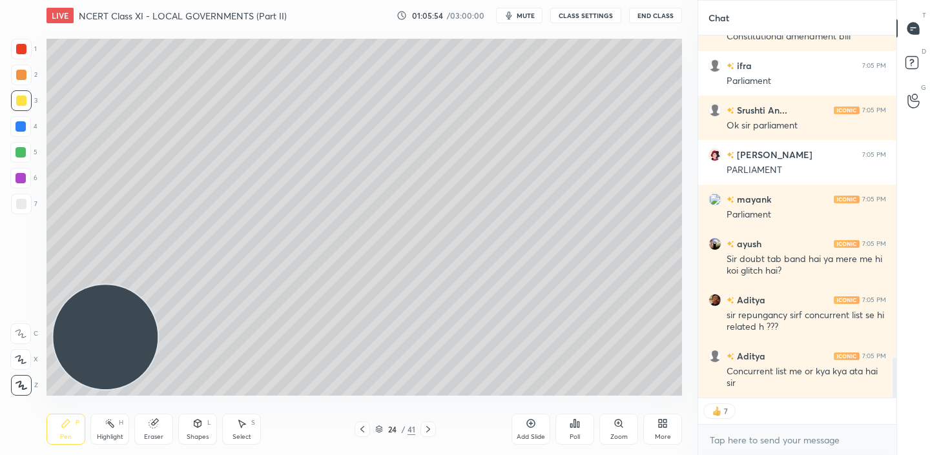
type textarea "x"
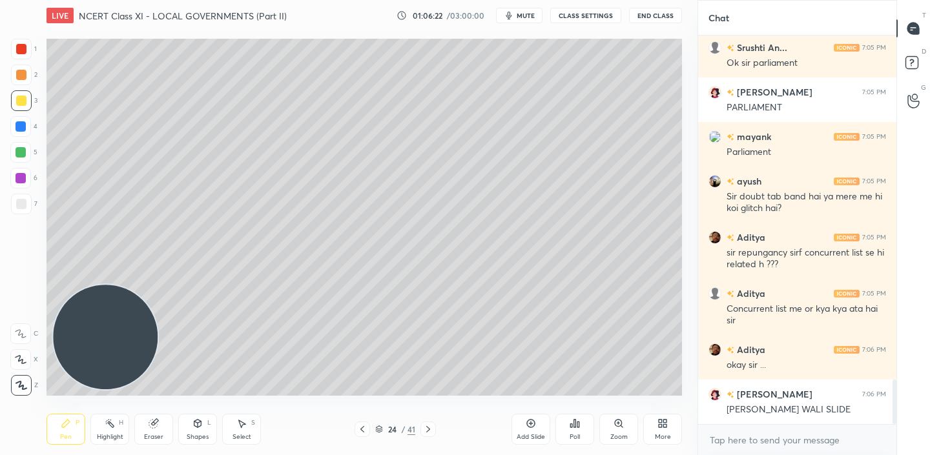
scroll to position [3027, 0]
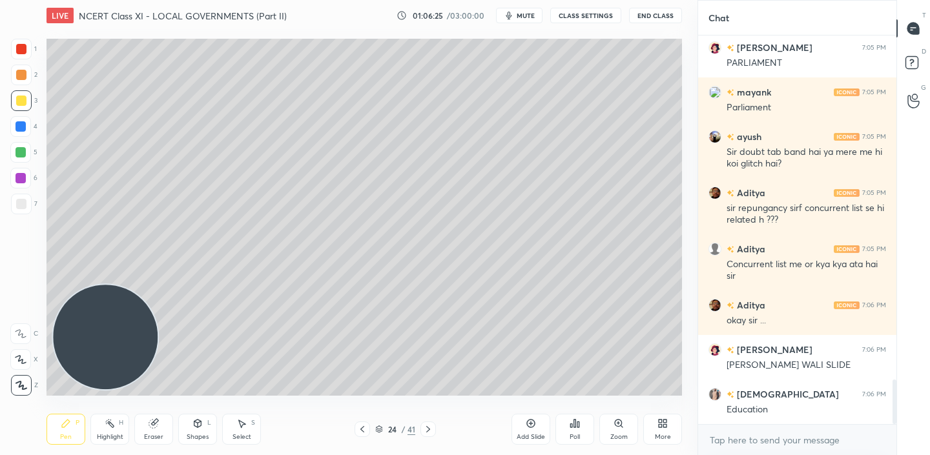
click at [661, 427] on icon at bounding box center [660, 425] width 3 height 3
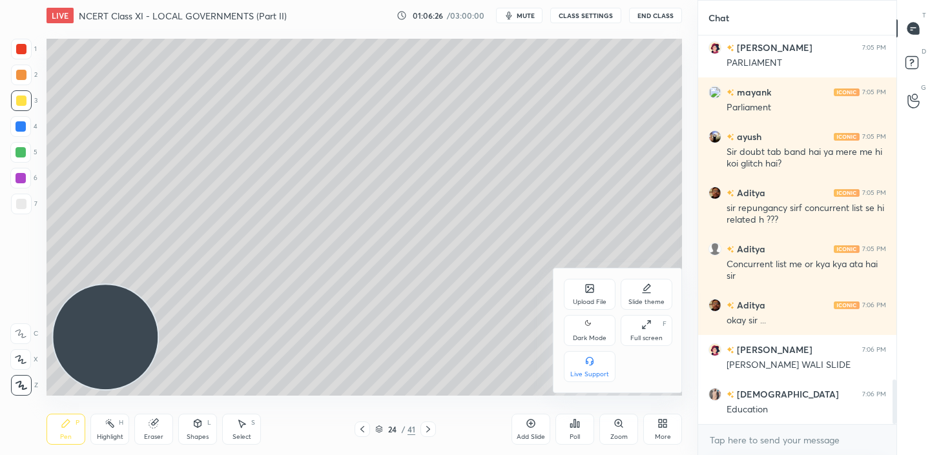
click at [590, 291] on icon at bounding box center [590, 289] width 8 height 8
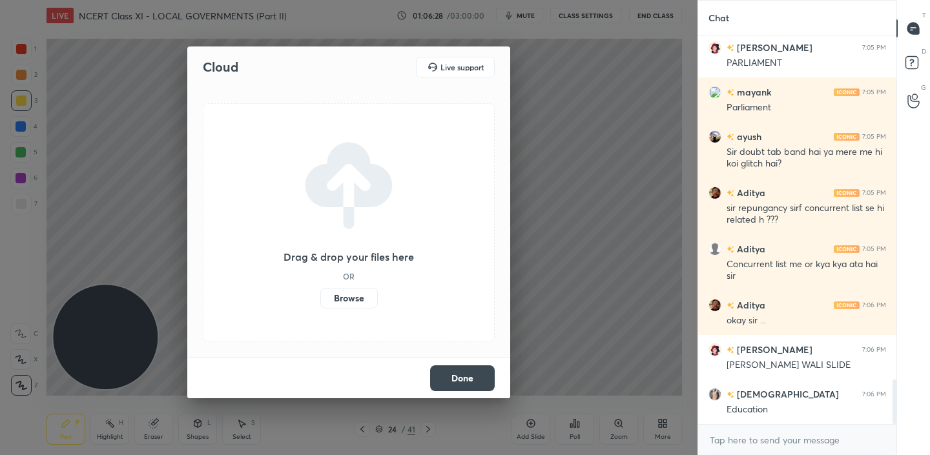
click at [346, 296] on label "Browse" at bounding box center [348, 298] width 57 height 21
click at [320, 296] on input "Browse" at bounding box center [320, 298] width 0 height 21
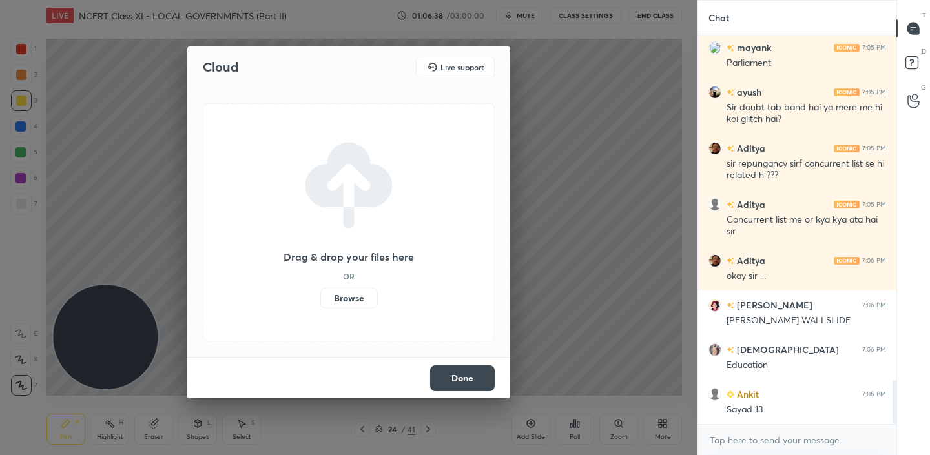
scroll to position [3128, 0]
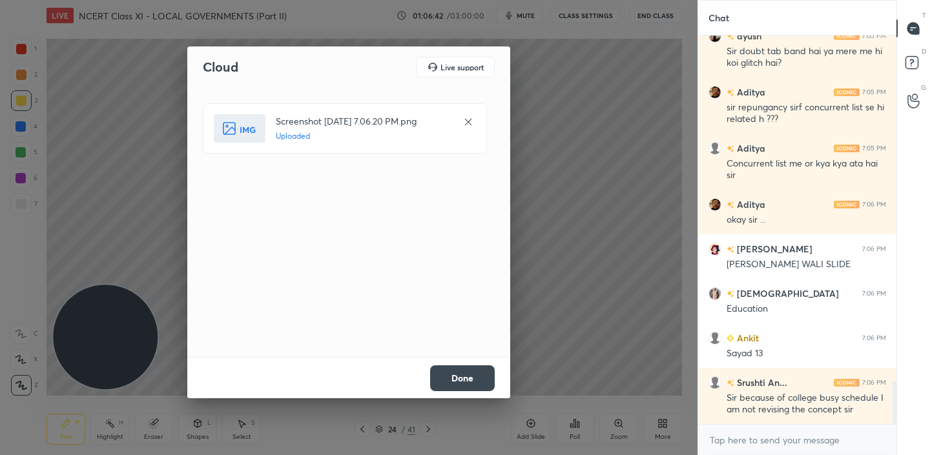
click at [471, 370] on button "Done" at bounding box center [462, 379] width 65 height 26
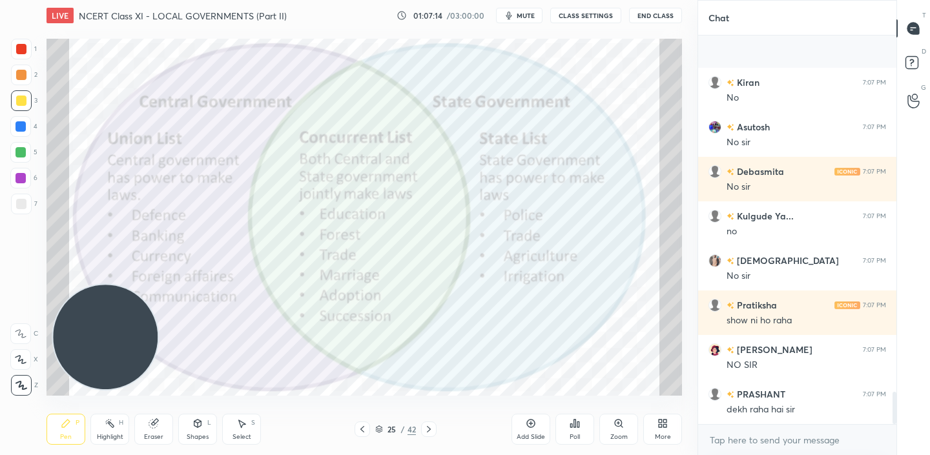
scroll to position [4253, 0]
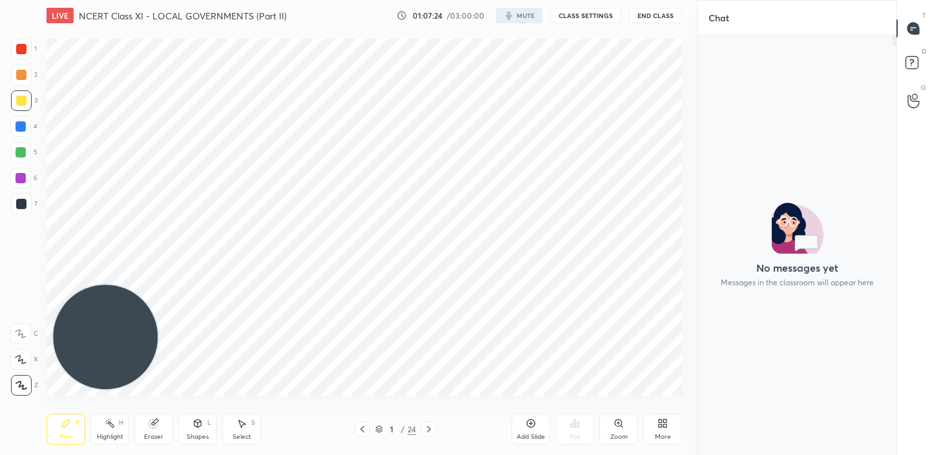
scroll to position [64221, 63948]
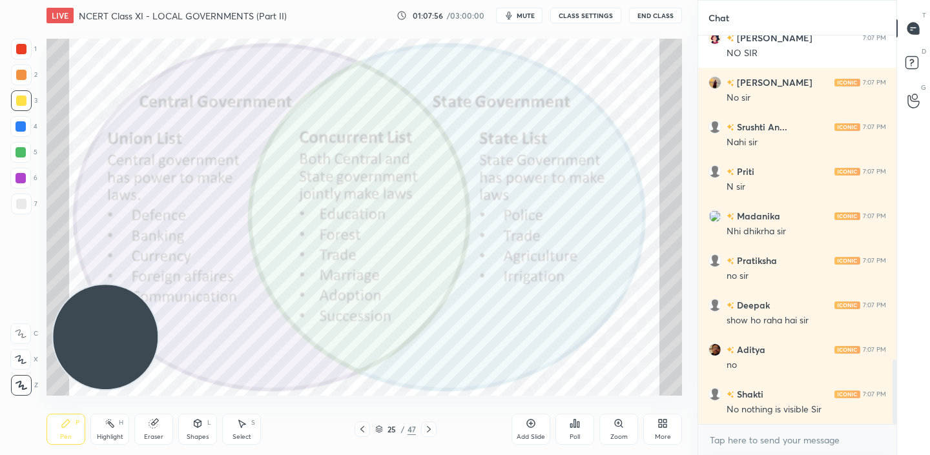
scroll to position [1987, 0]
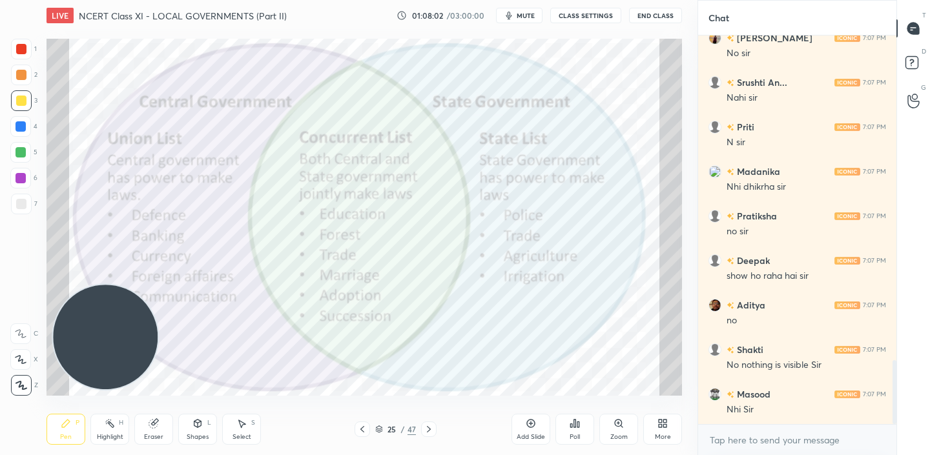
click at [535, 428] on icon at bounding box center [531, 424] width 10 height 10
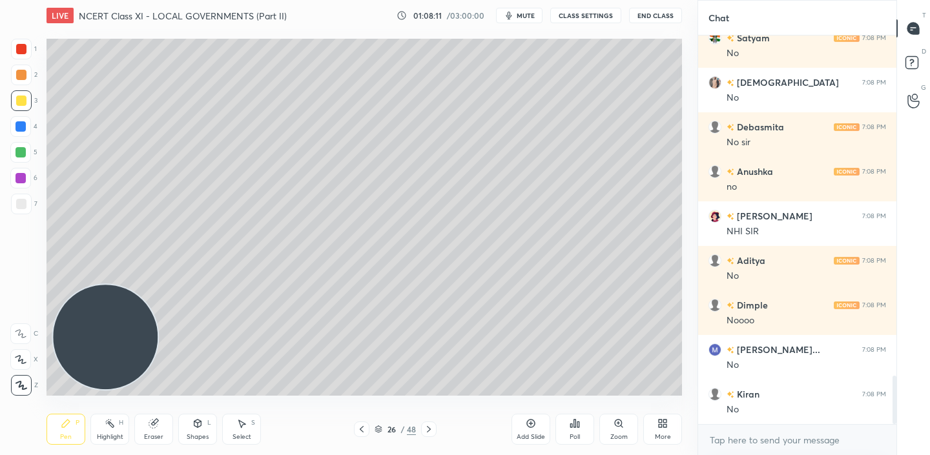
scroll to position [2834, 0]
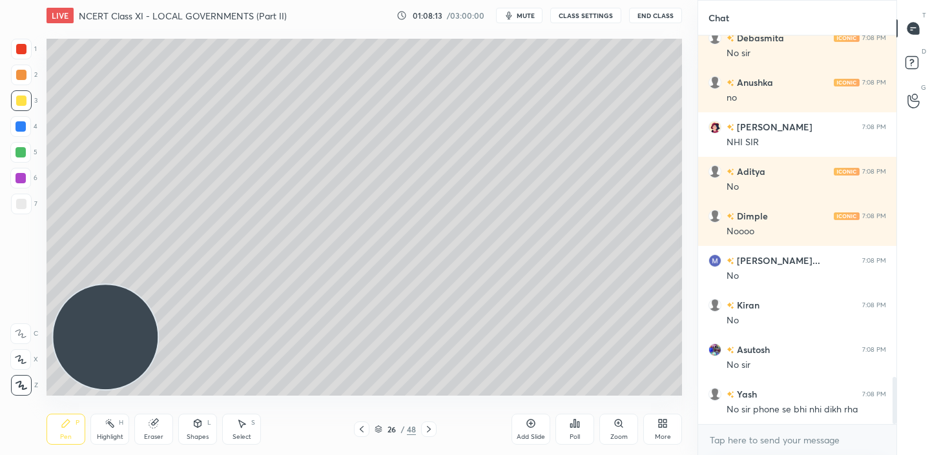
click at [665, 426] on icon at bounding box center [664, 425] width 3 height 3
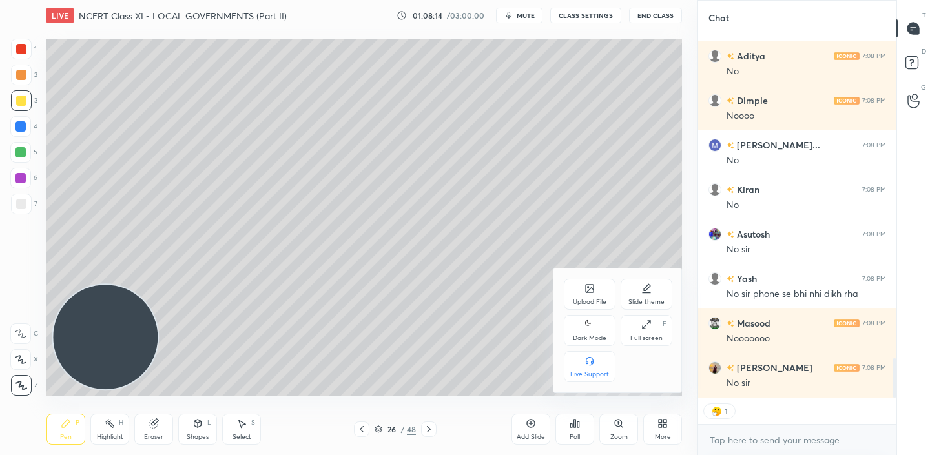
click at [587, 295] on div "Upload File" at bounding box center [590, 294] width 52 height 31
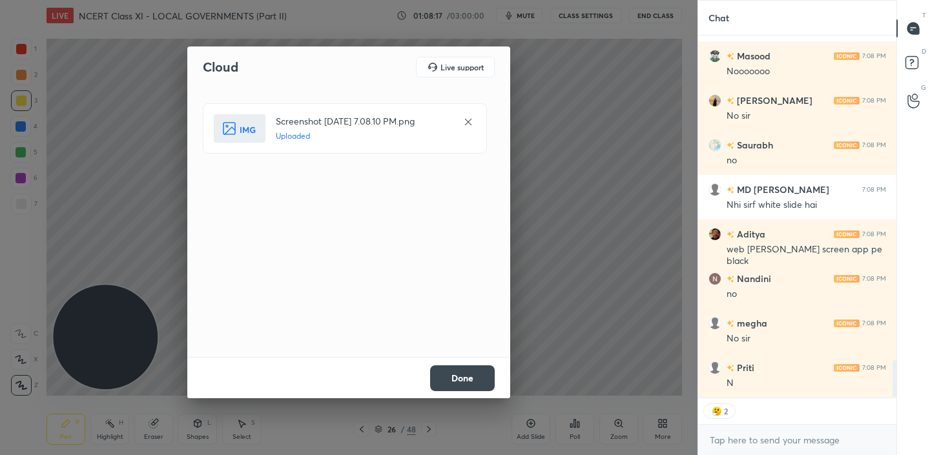
click at [462, 377] on button "Done" at bounding box center [462, 379] width 65 height 26
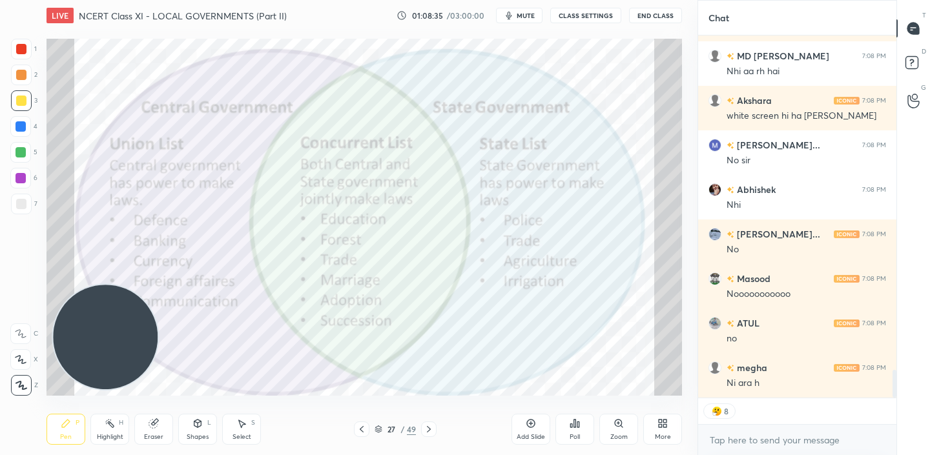
click at [529, 435] on div "Add Slide" at bounding box center [531, 437] width 28 height 6
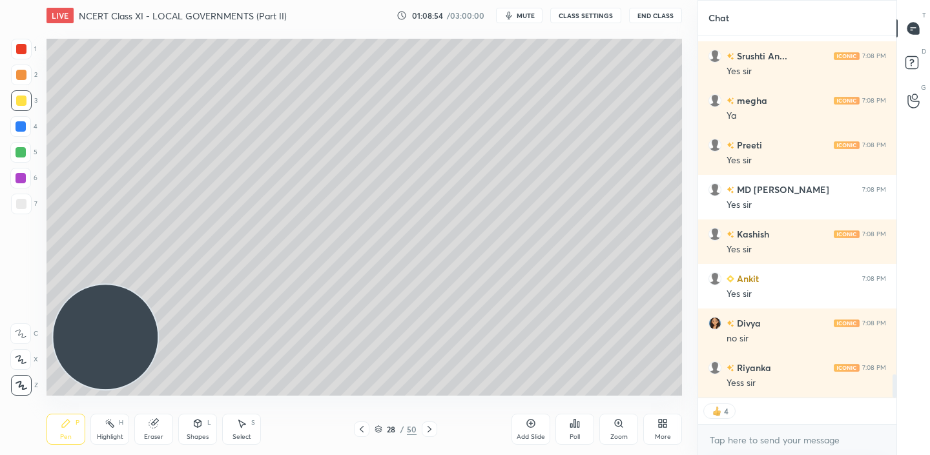
click at [367, 431] on div at bounding box center [362, 430] width 16 height 16
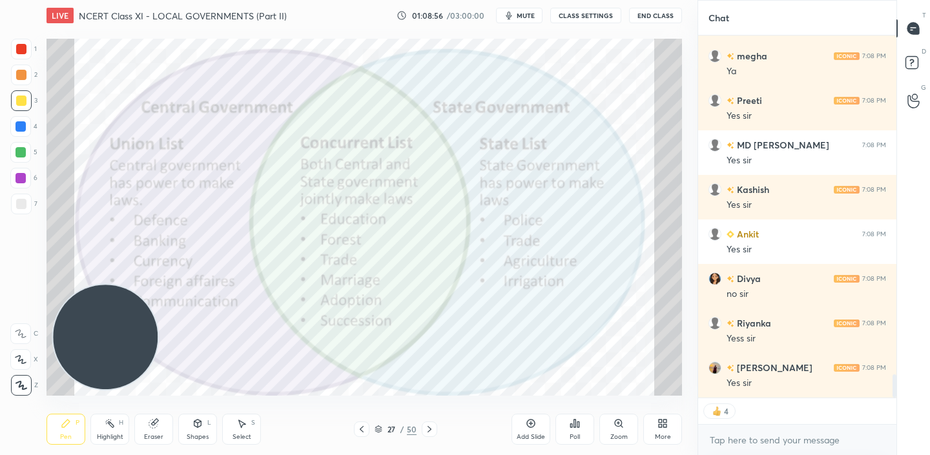
click at [429, 431] on icon at bounding box center [429, 429] width 10 height 10
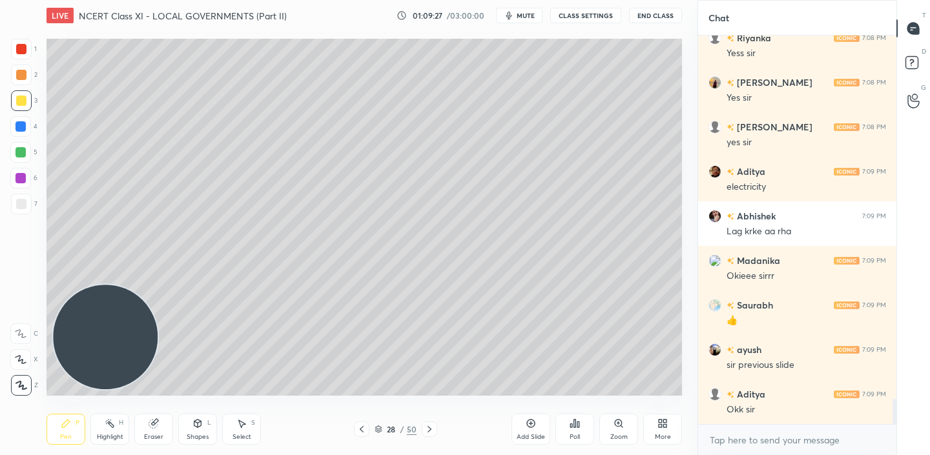
click at [358, 430] on icon at bounding box center [362, 429] width 10 height 10
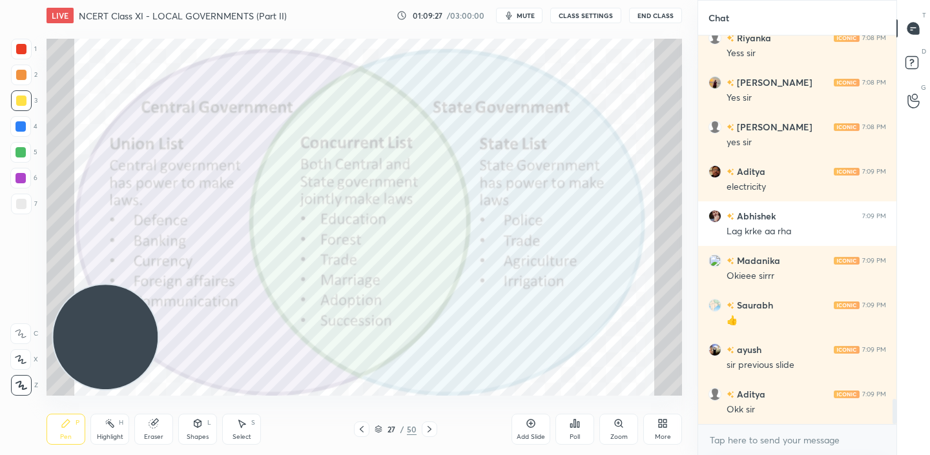
click at [358, 430] on icon at bounding box center [362, 429] width 10 height 10
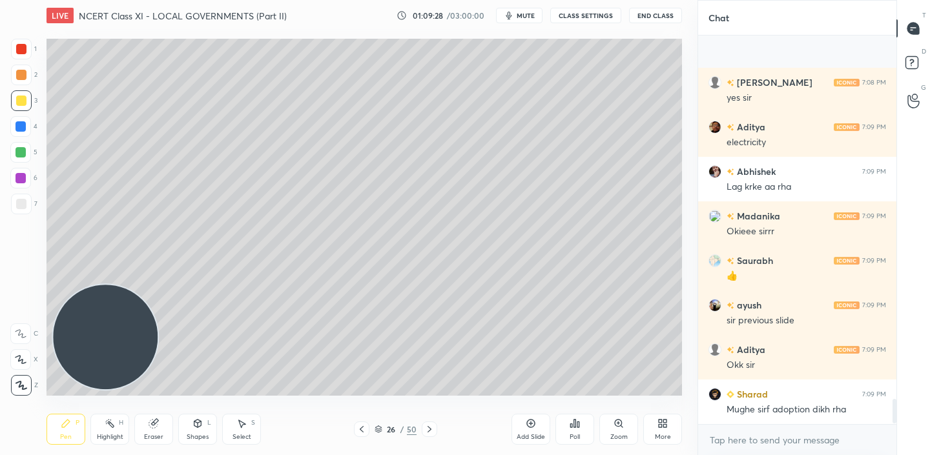
scroll to position [5698, 0]
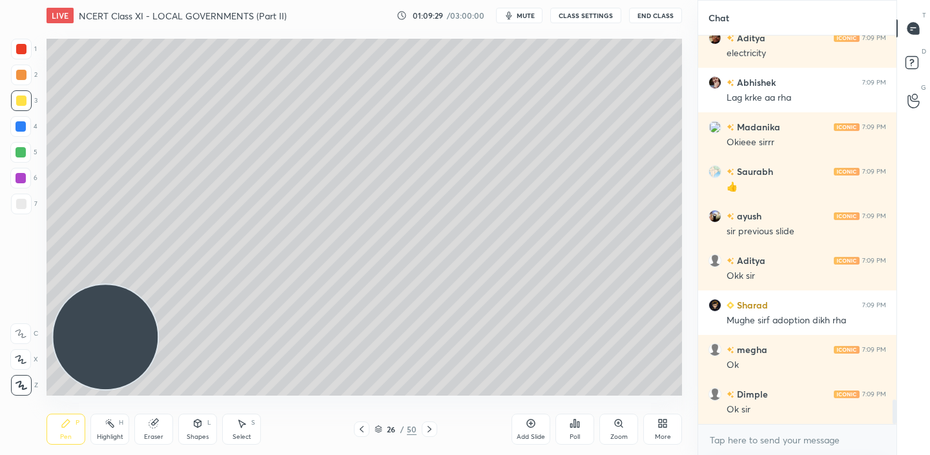
click at [426, 430] on icon at bounding box center [429, 429] width 10 height 10
click at [525, 421] on div "Add Slide" at bounding box center [531, 429] width 39 height 31
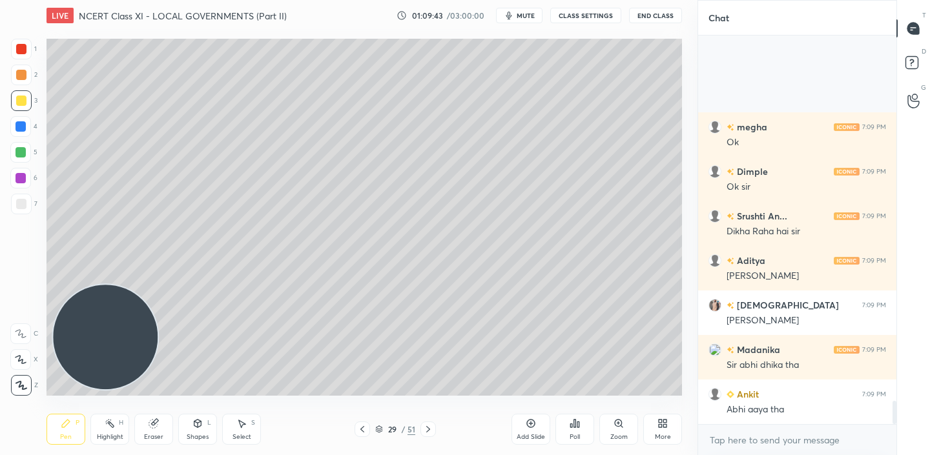
scroll to position [6054, 0]
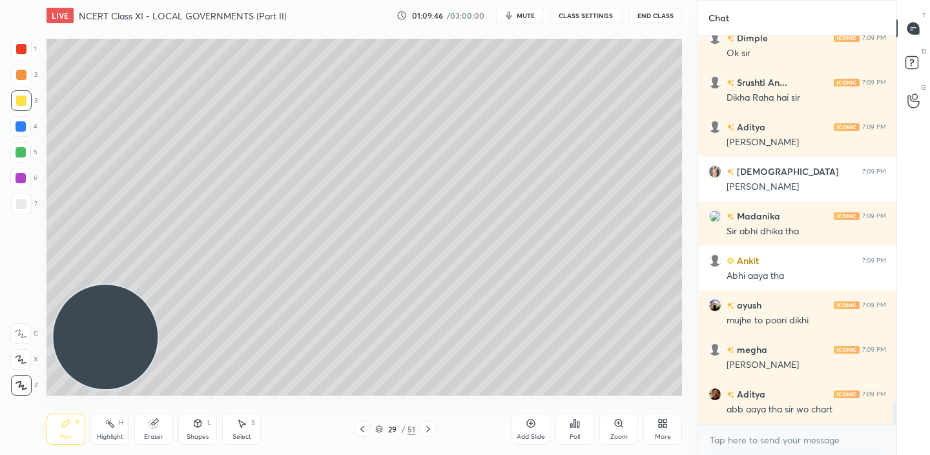
click at [358, 429] on icon at bounding box center [362, 429] width 10 height 10
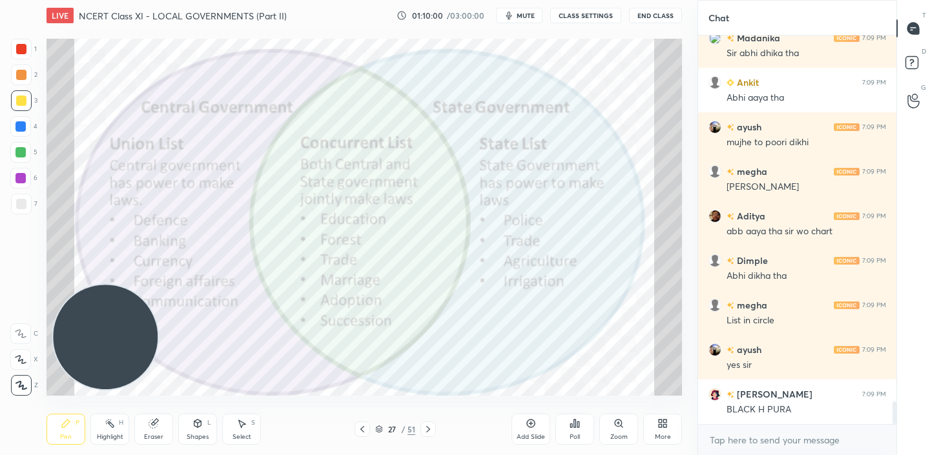
scroll to position [6277, 0]
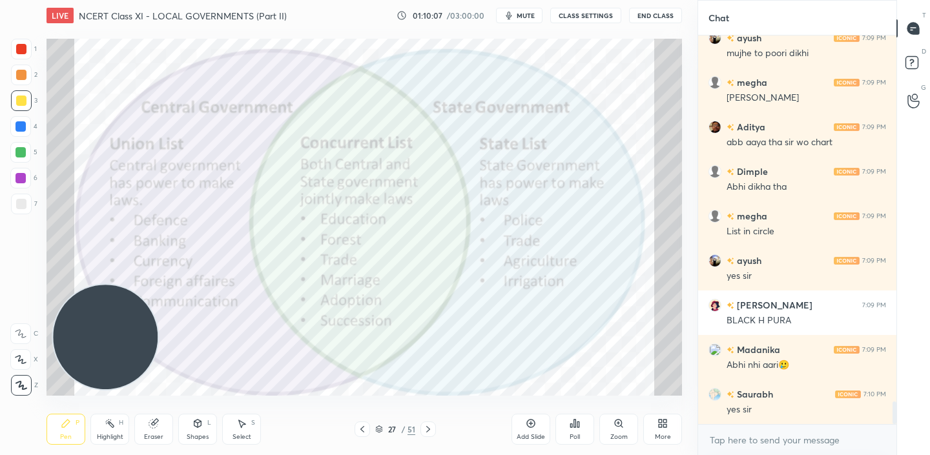
click at [428, 430] on icon at bounding box center [428, 429] width 4 height 6
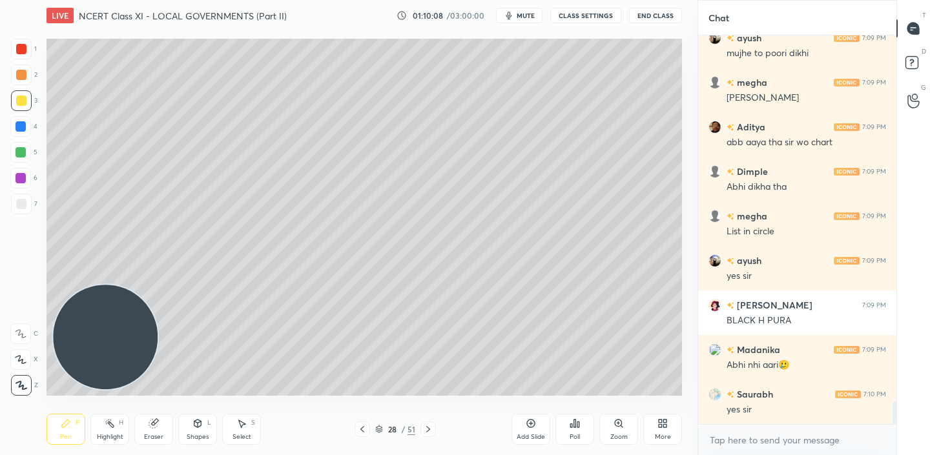
click at [428, 430] on icon at bounding box center [428, 429] width 4 height 6
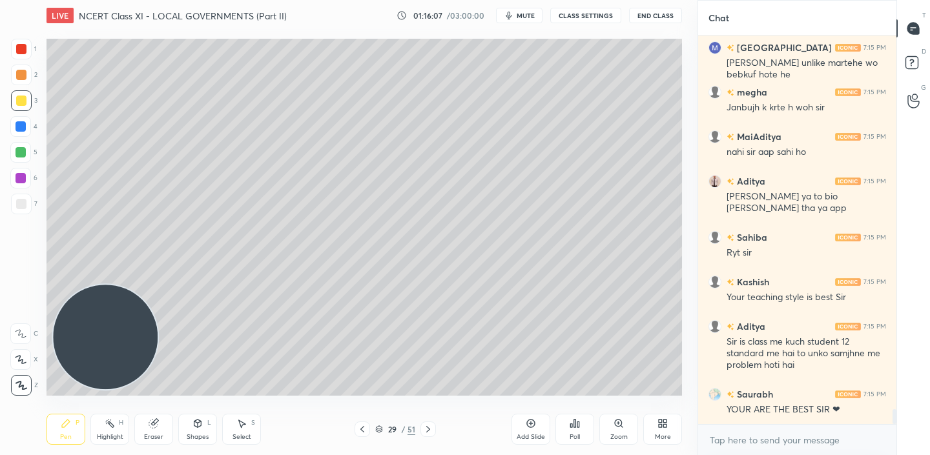
scroll to position [9624, 0]
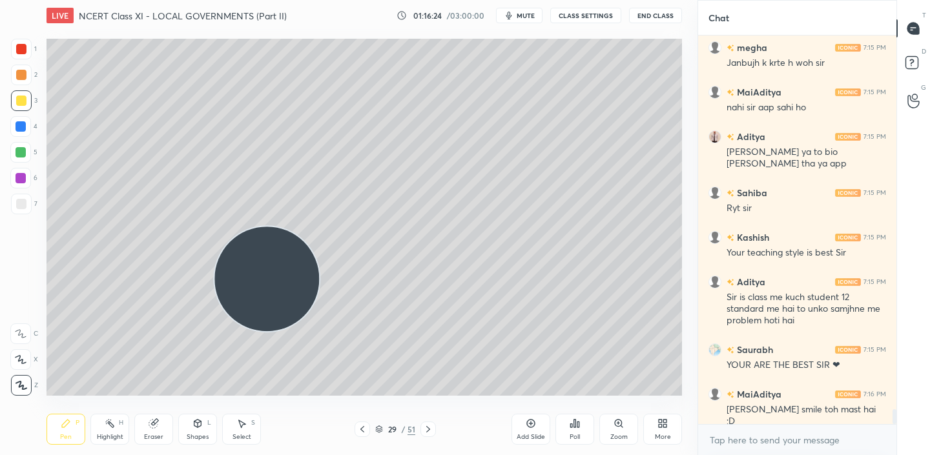
drag, startPoint x: 91, startPoint y: 358, endPoint x: 247, endPoint y: 304, distance: 165.1
click at [247, 304] on video at bounding box center [266, 279] width 105 height 105
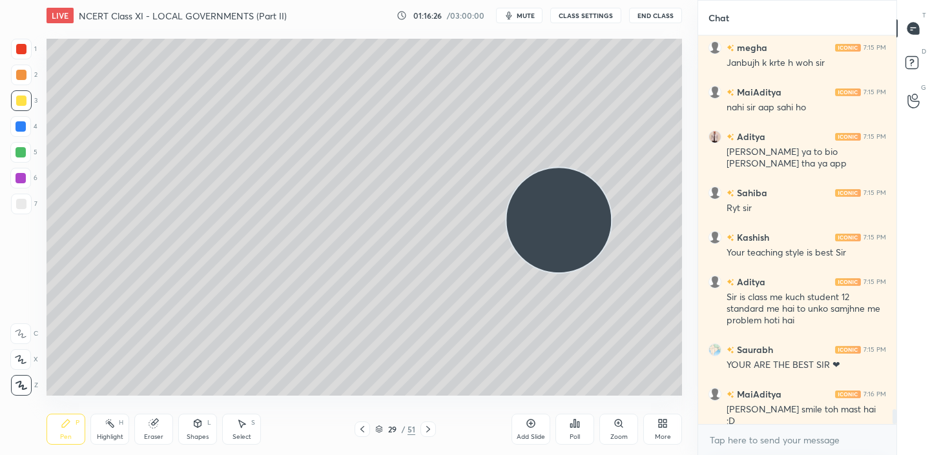
scroll to position [9637, 0]
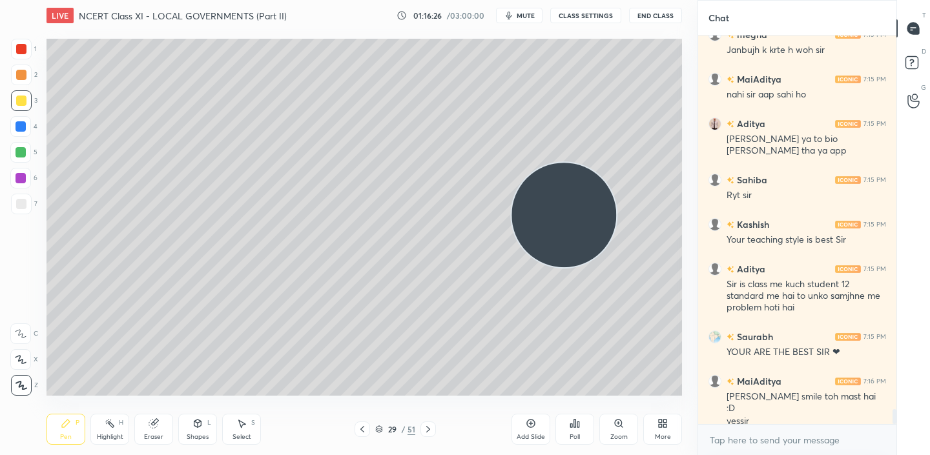
drag, startPoint x: 247, startPoint y: 304, endPoint x: 550, endPoint y: 237, distance: 310.8
click at [550, 237] on video at bounding box center [564, 215] width 105 height 105
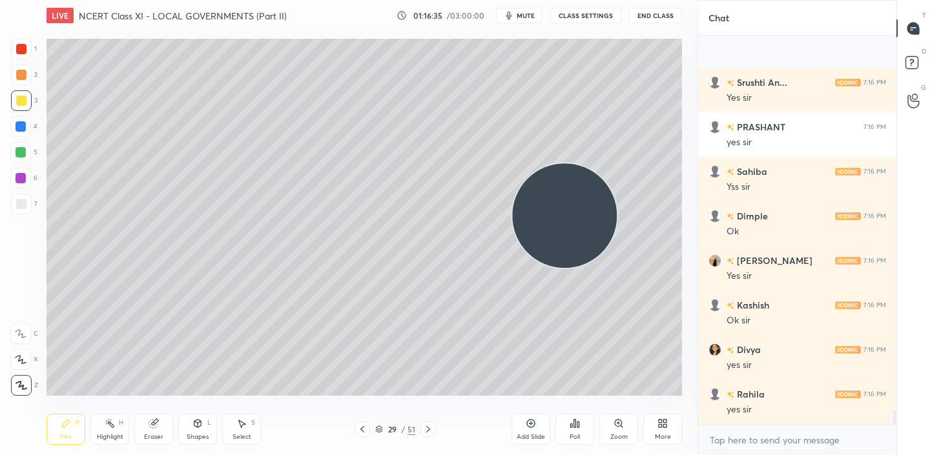
scroll to position [10082, 0]
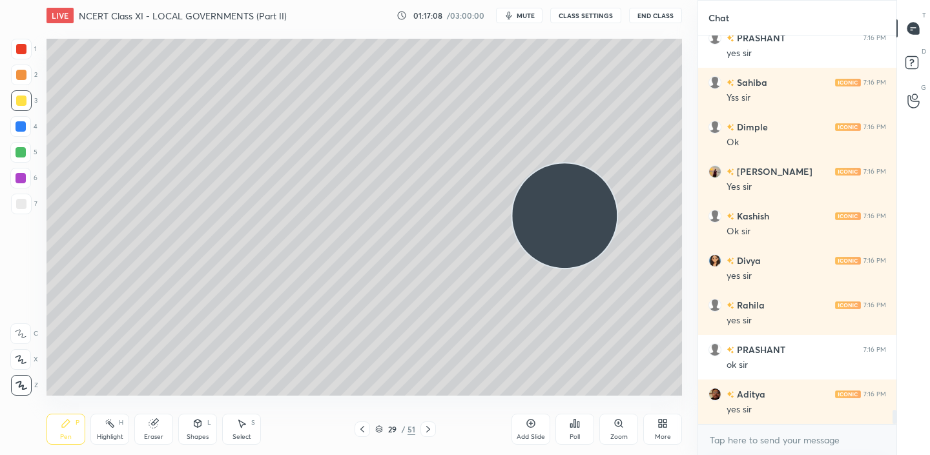
click at [532, 422] on icon at bounding box center [531, 424] width 10 height 10
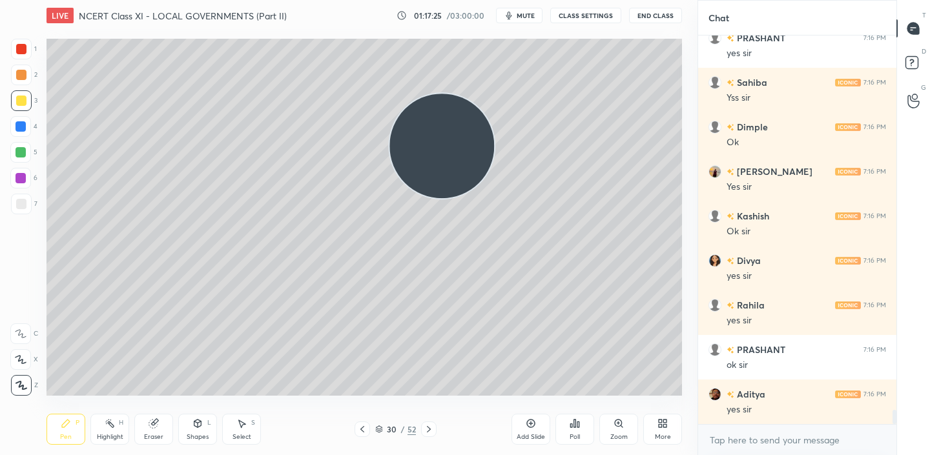
drag, startPoint x: 532, startPoint y: 225, endPoint x: 395, endPoint y: 101, distance: 183.8
click at [394, 100] on video at bounding box center [442, 146] width 105 height 105
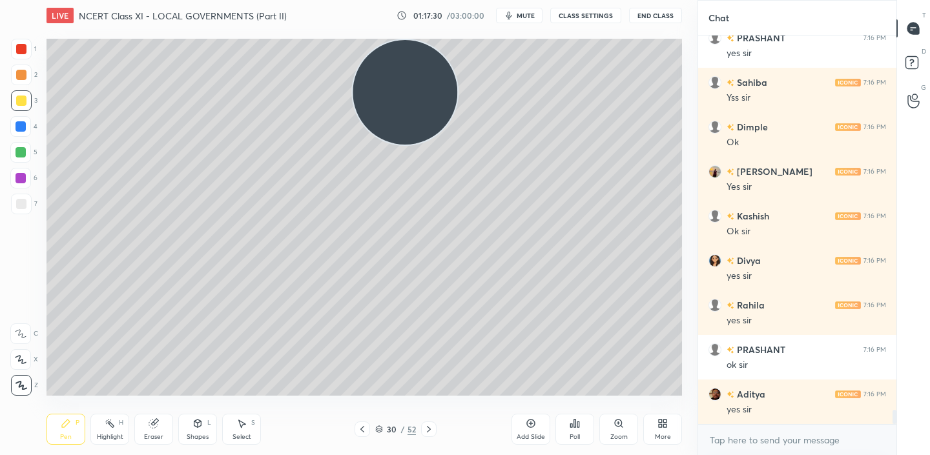
scroll to position [5, 5]
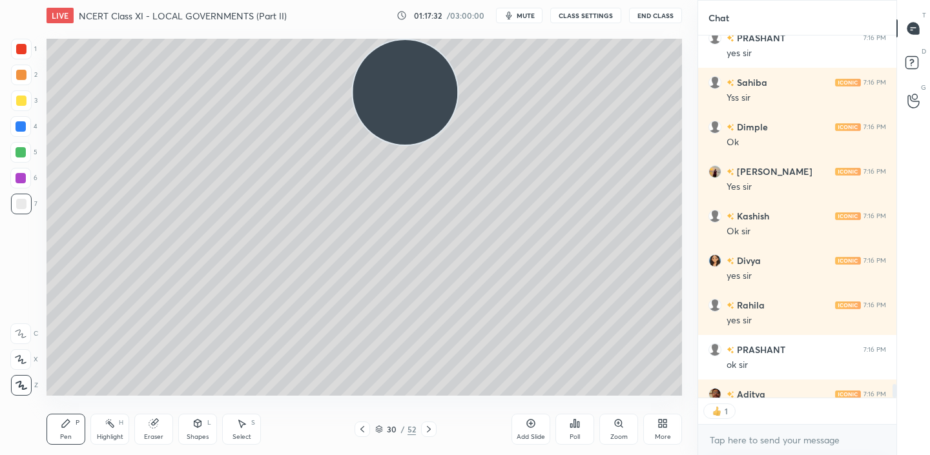
click at [357, 435] on div at bounding box center [363, 430] width 16 height 16
click at [428, 430] on icon at bounding box center [429, 429] width 10 height 10
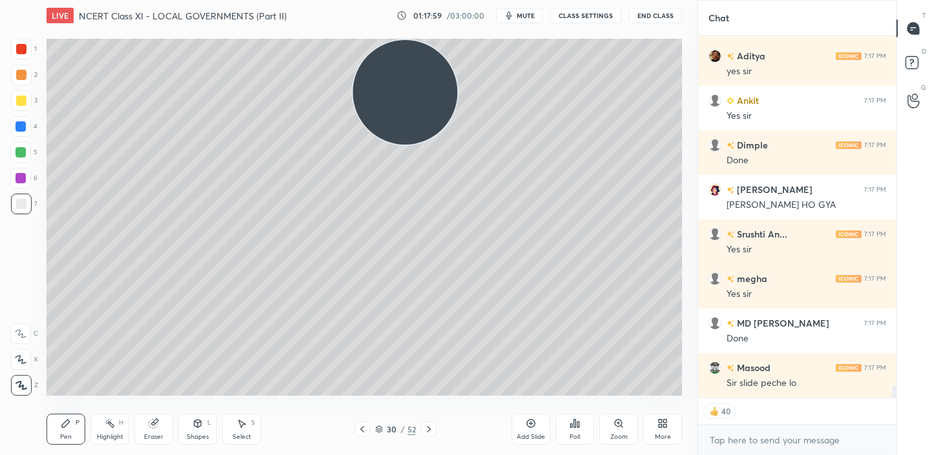
scroll to position [10510, 0]
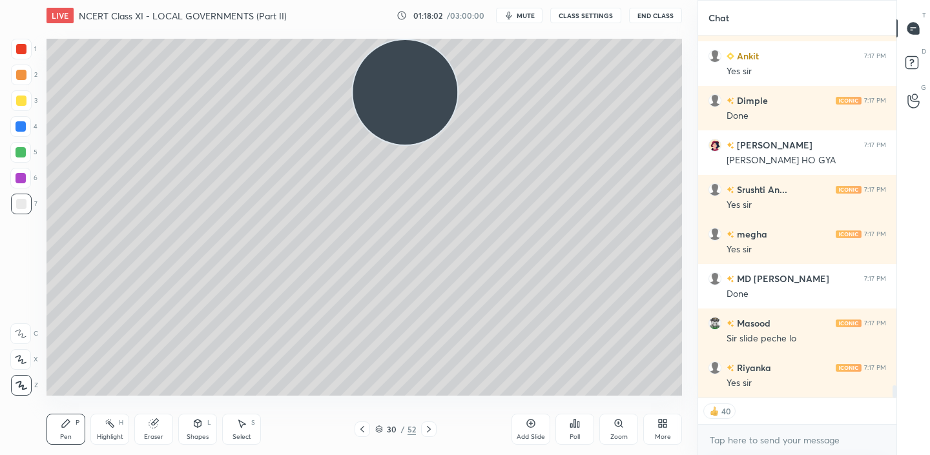
click at [366, 428] on icon at bounding box center [362, 429] width 10 height 10
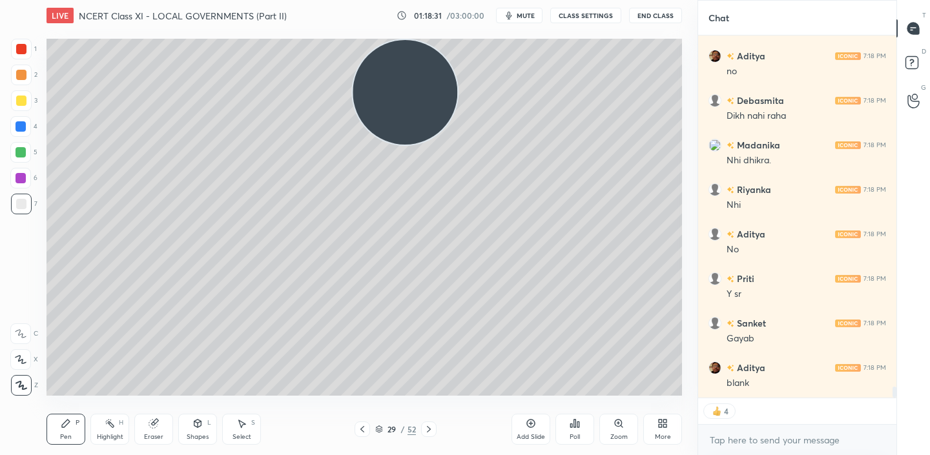
scroll to position [11491, 0]
type textarea "x"
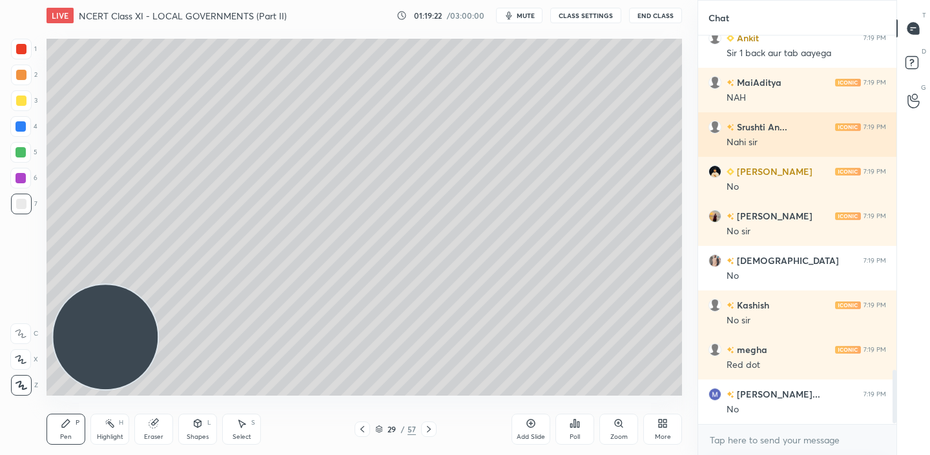
scroll to position [2446, 0]
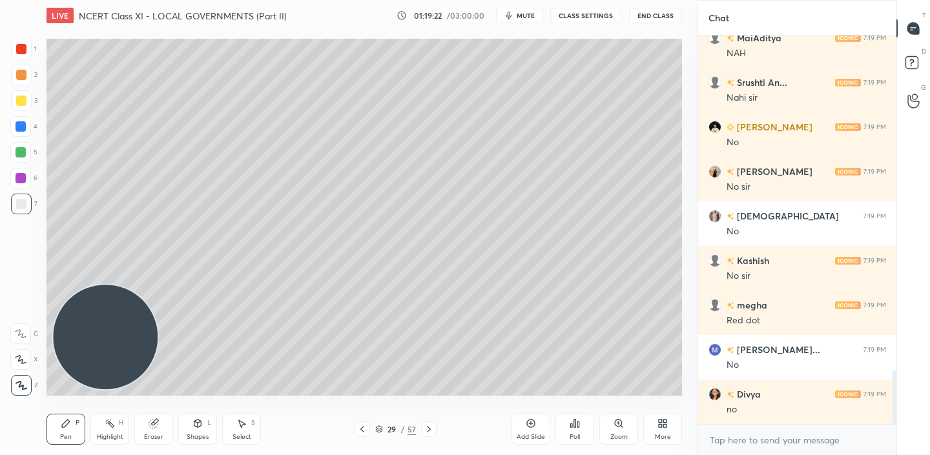
click at [665, 425] on icon at bounding box center [664, 425] width 3 height 3
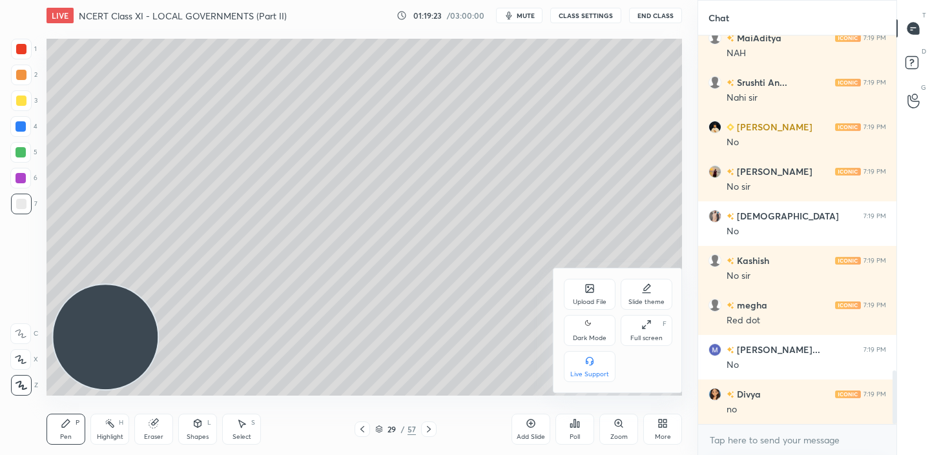
scroll to position [2624, 0]
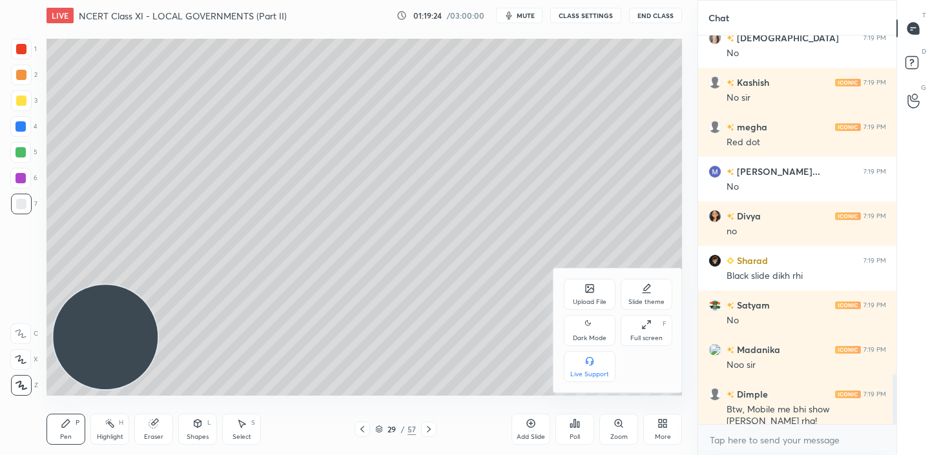
click at [600, 371] on div "Live Support" at bounding box center [589, 374] width 39 height 6
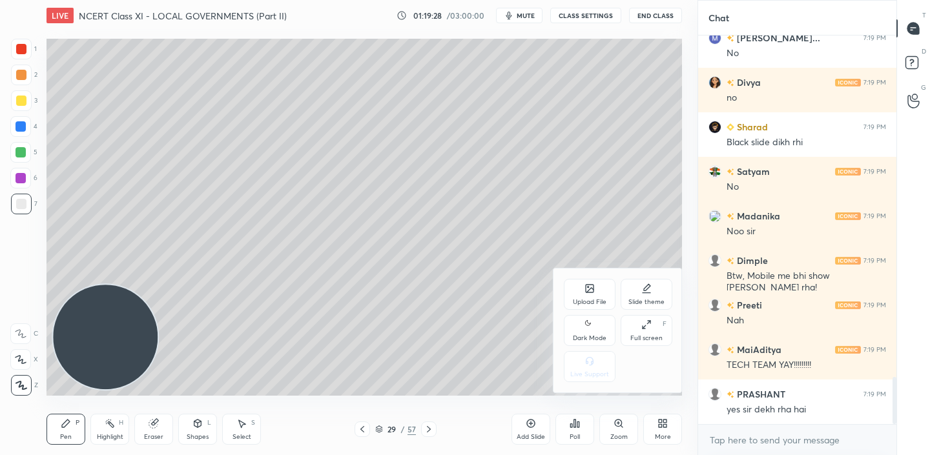
scroll to position [0, 0]
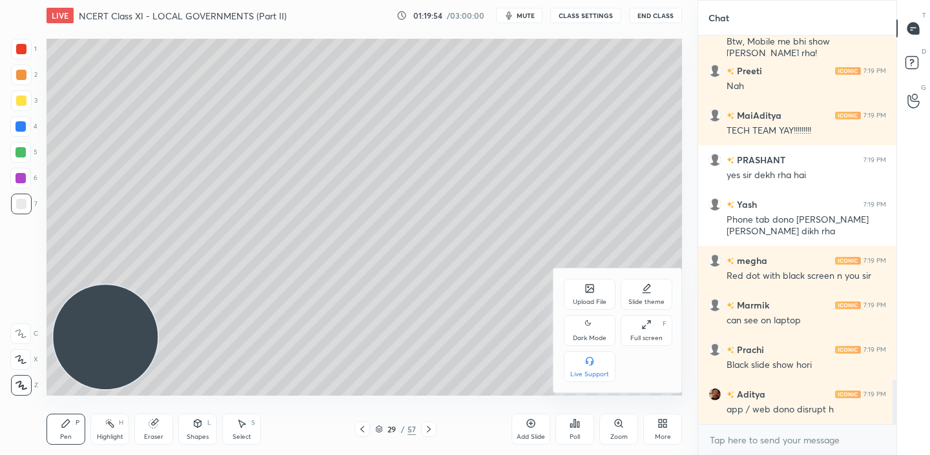
click at [428, 428] on div at bounding box center [465, 227] width 930 height 455
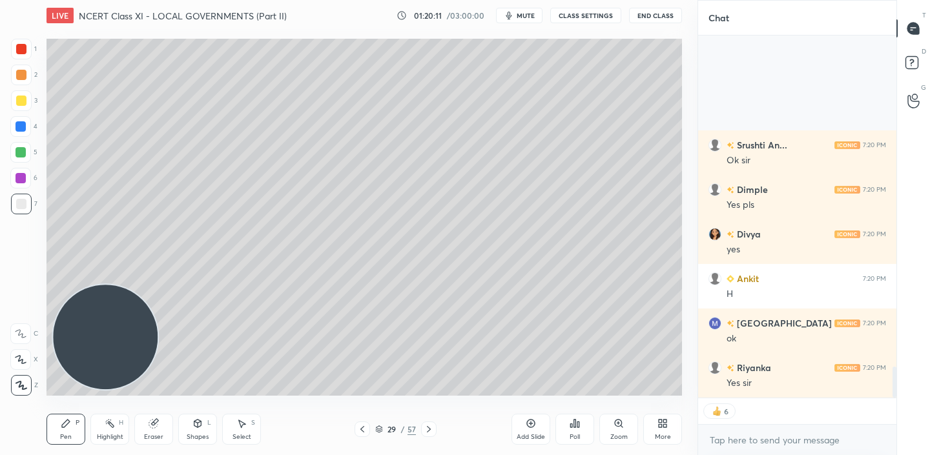
scroll to position [3877, 0]
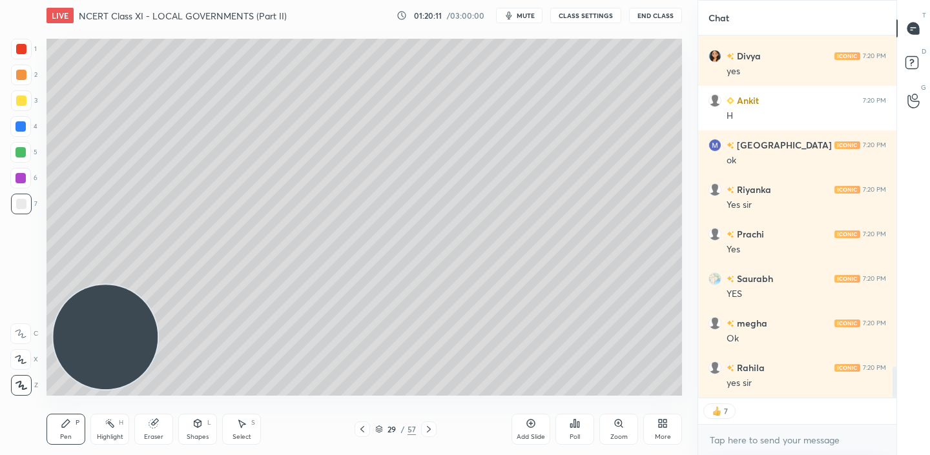
type textarea "x"
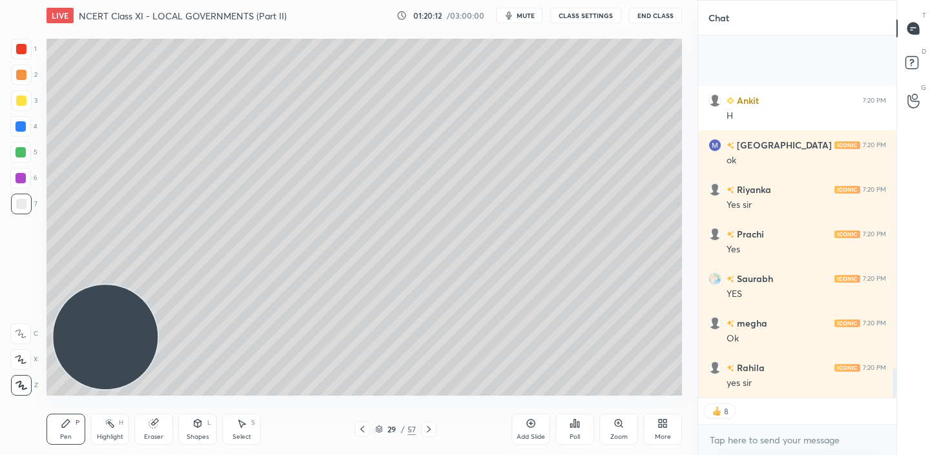
scroll to position [4011, 0]
